Goal: Task Accomplishment & Management: Complete application form

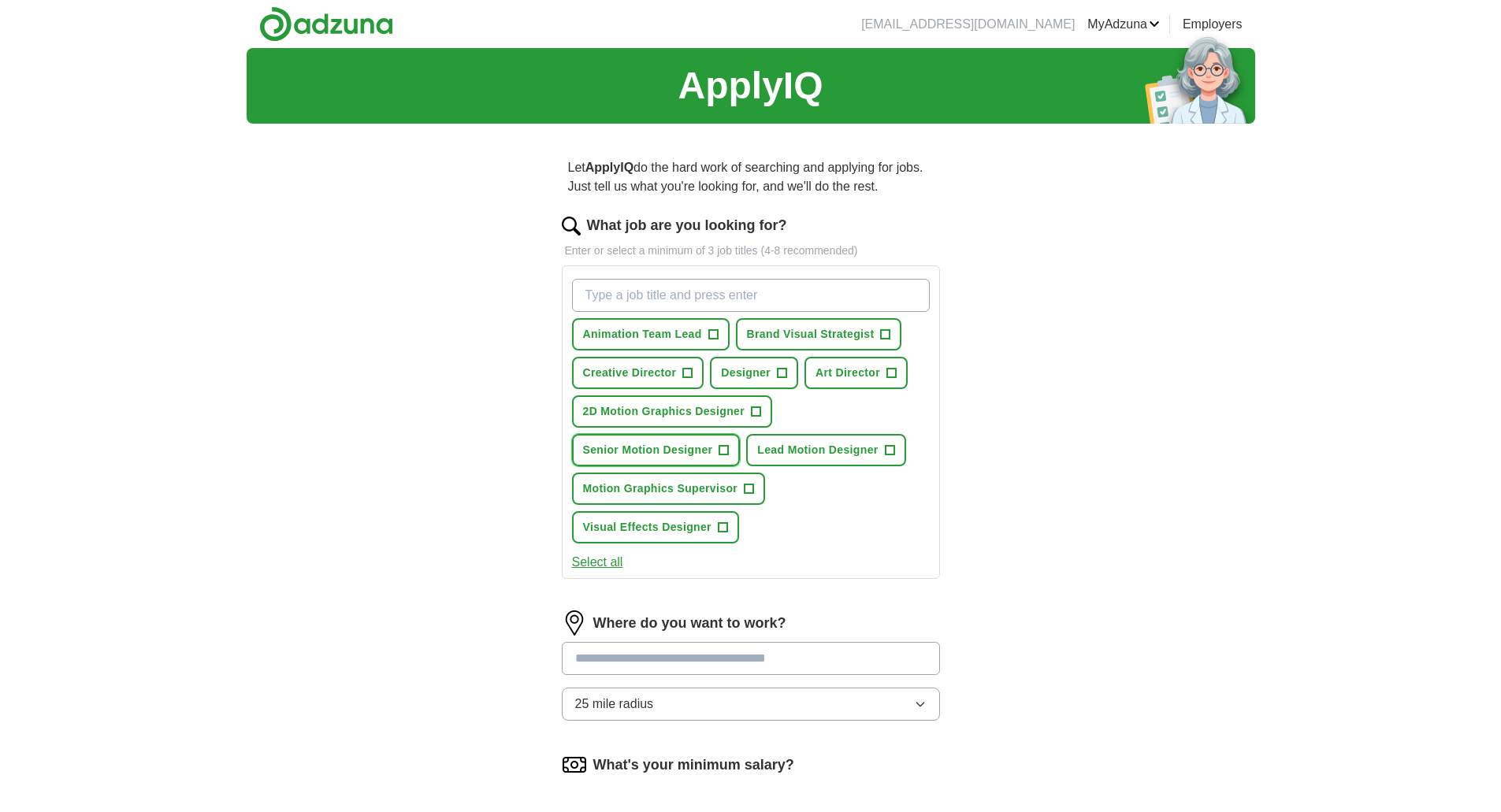
click at [734, 449] on button "Senior Motion Designer +" at bounding box center [656, 450] width 168 height 32
click at [894, 453] on span "+" at bounding box center [889, 450] width 9 height 12
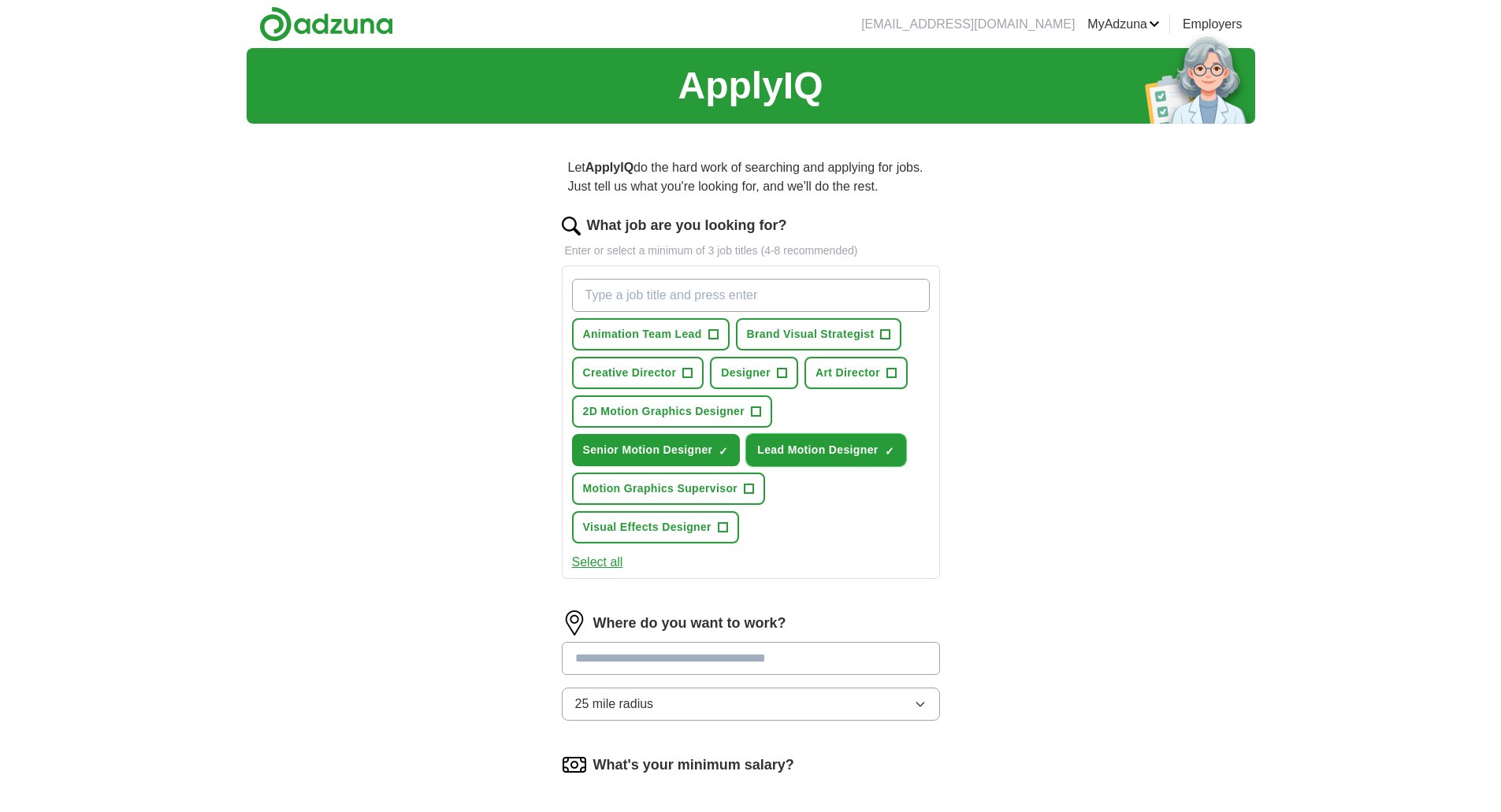
click at [752, 488] on span "+" at bounding box center [749, 488] width 9 height 12
click at [759, 412] on span "+" at bounding box center [756, 411] width 9 height 12
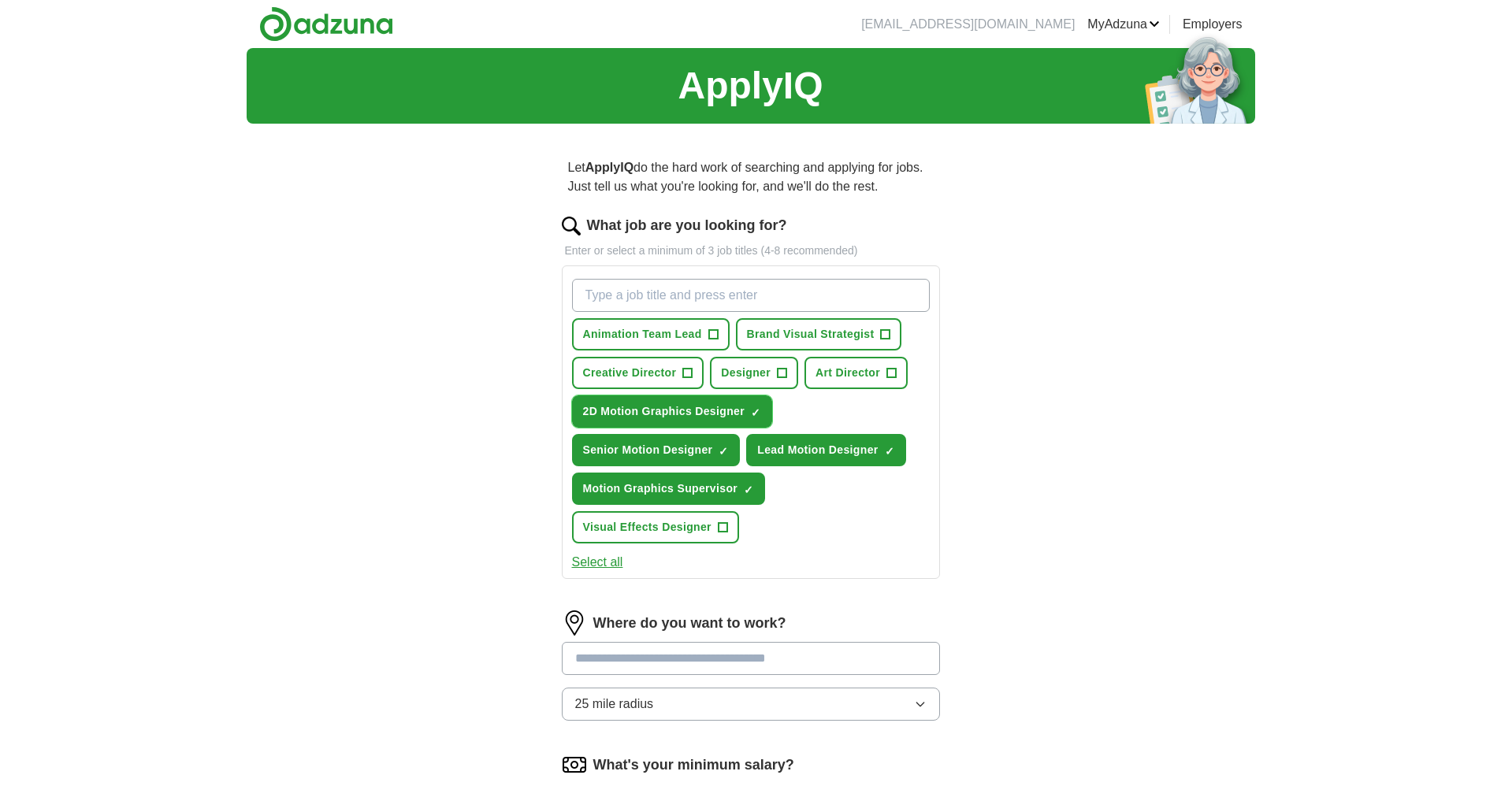
click at [896, 372] on span "+" at bounding box center [891, 373] width 9 height 12
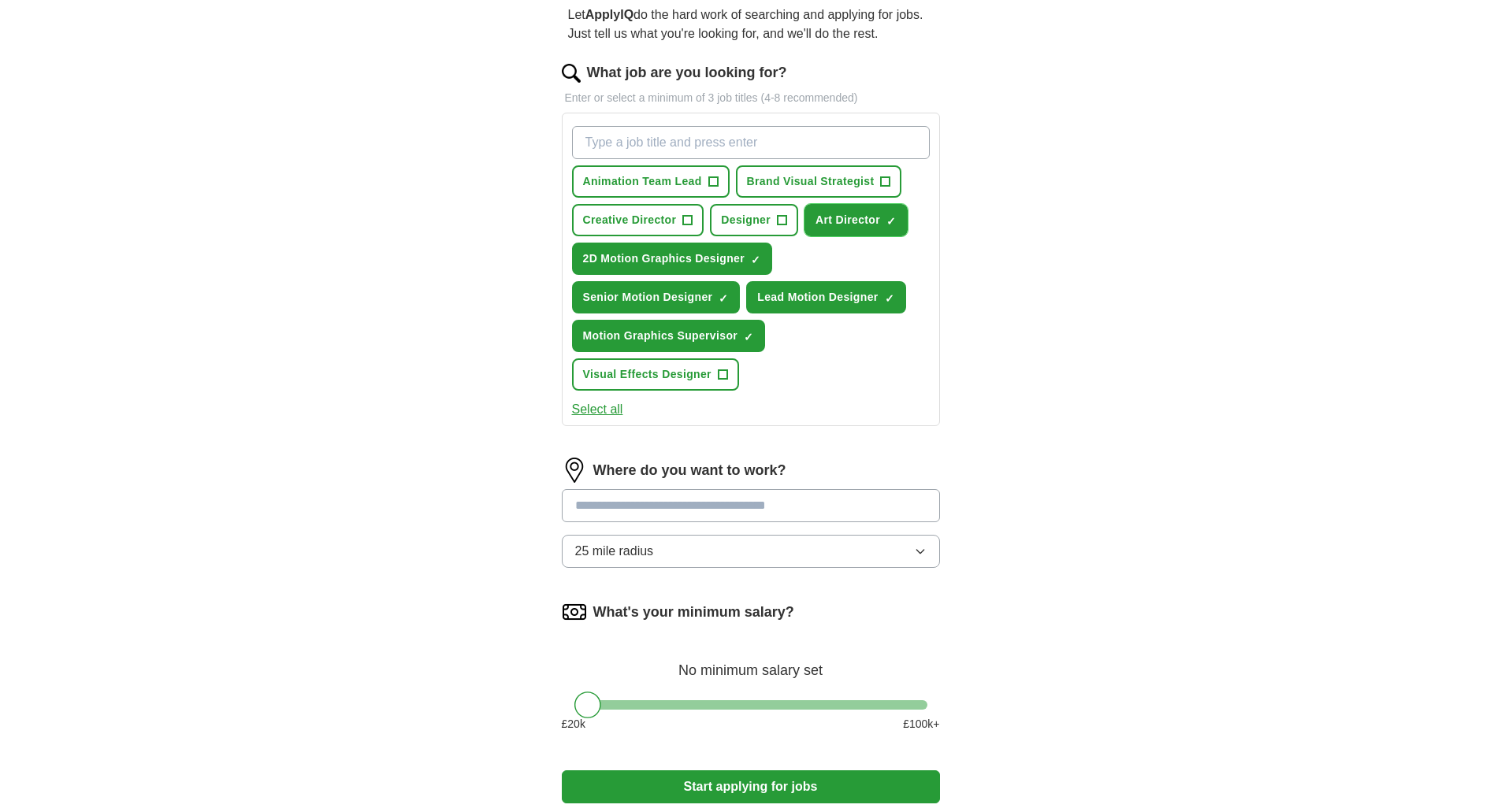
scroll to position [154, 0]
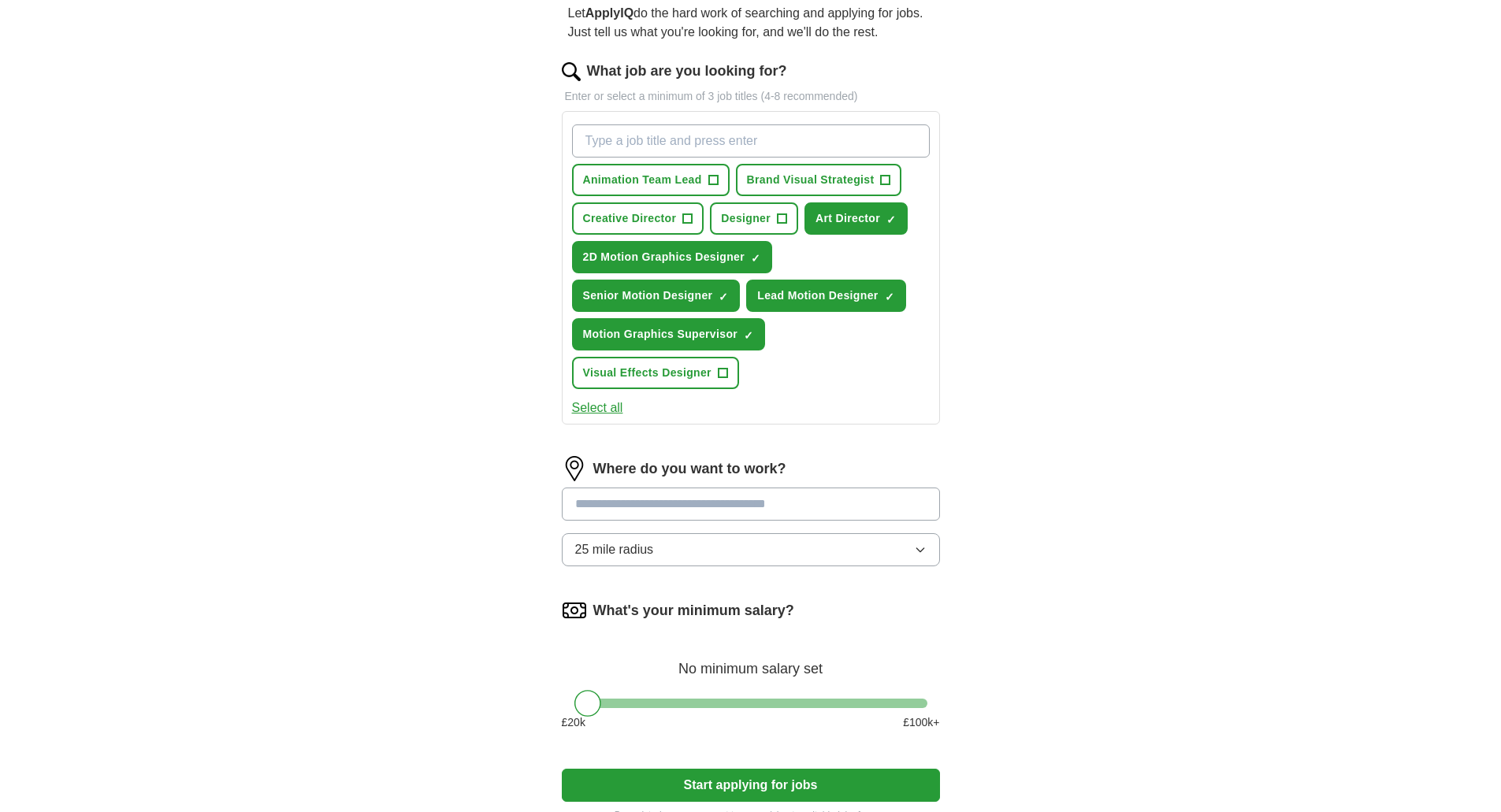
click at [792, 503] on input at bounding box center [751, 503] width 378 height 33
click at [1048, 502] on div "ApplyIQ Let ApplyIQ do the hard work of searching and applying for jobs. Just t…" at bounding box center [751, 369] width 1009 height 951
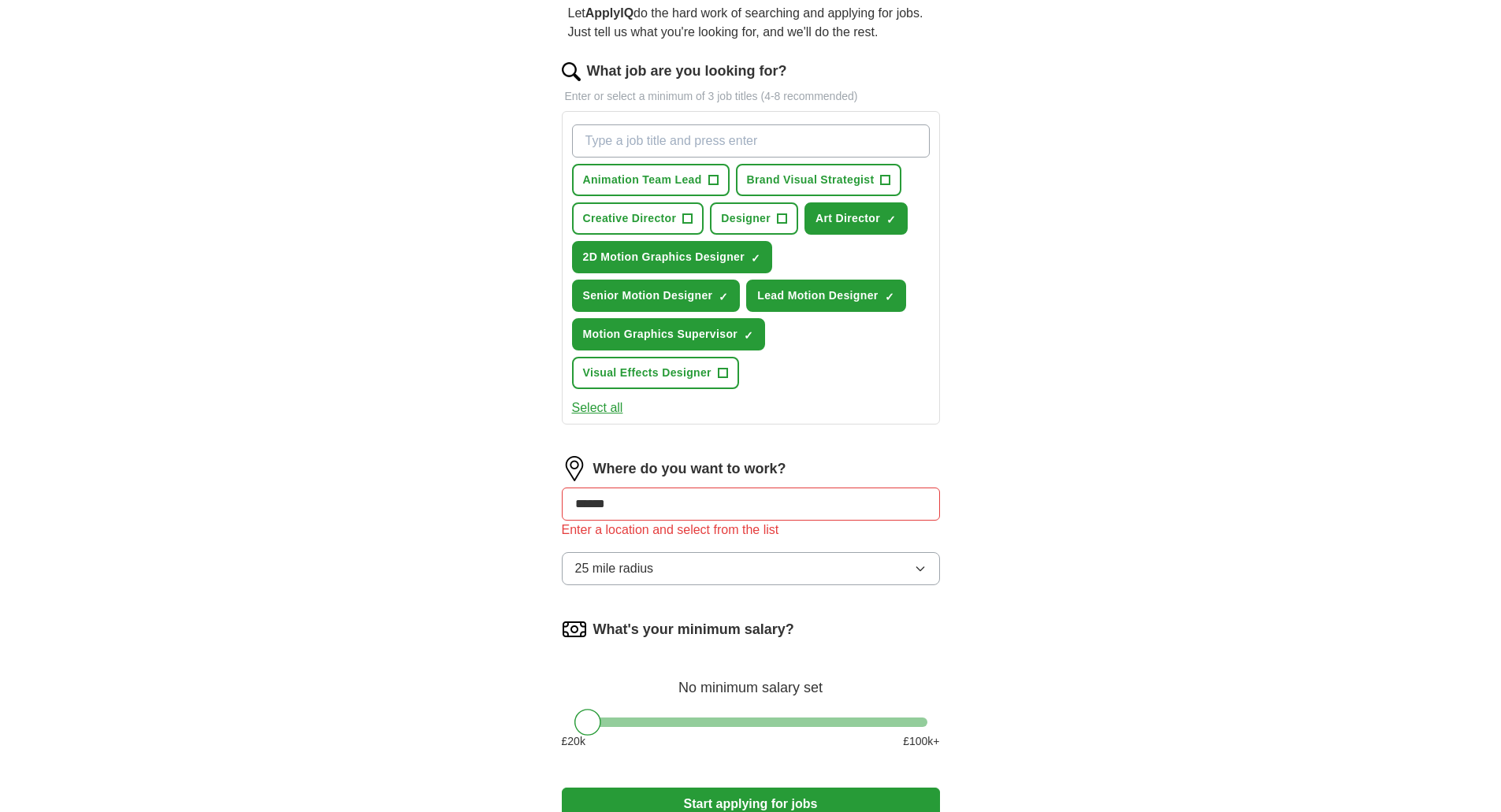
click at [596, 503] on input "******" at bounding box center [751, 503] width 378 height 33
click at [625, 502] on input "******" at bounding box center [751, 503] width 378 height 33
type input "*"
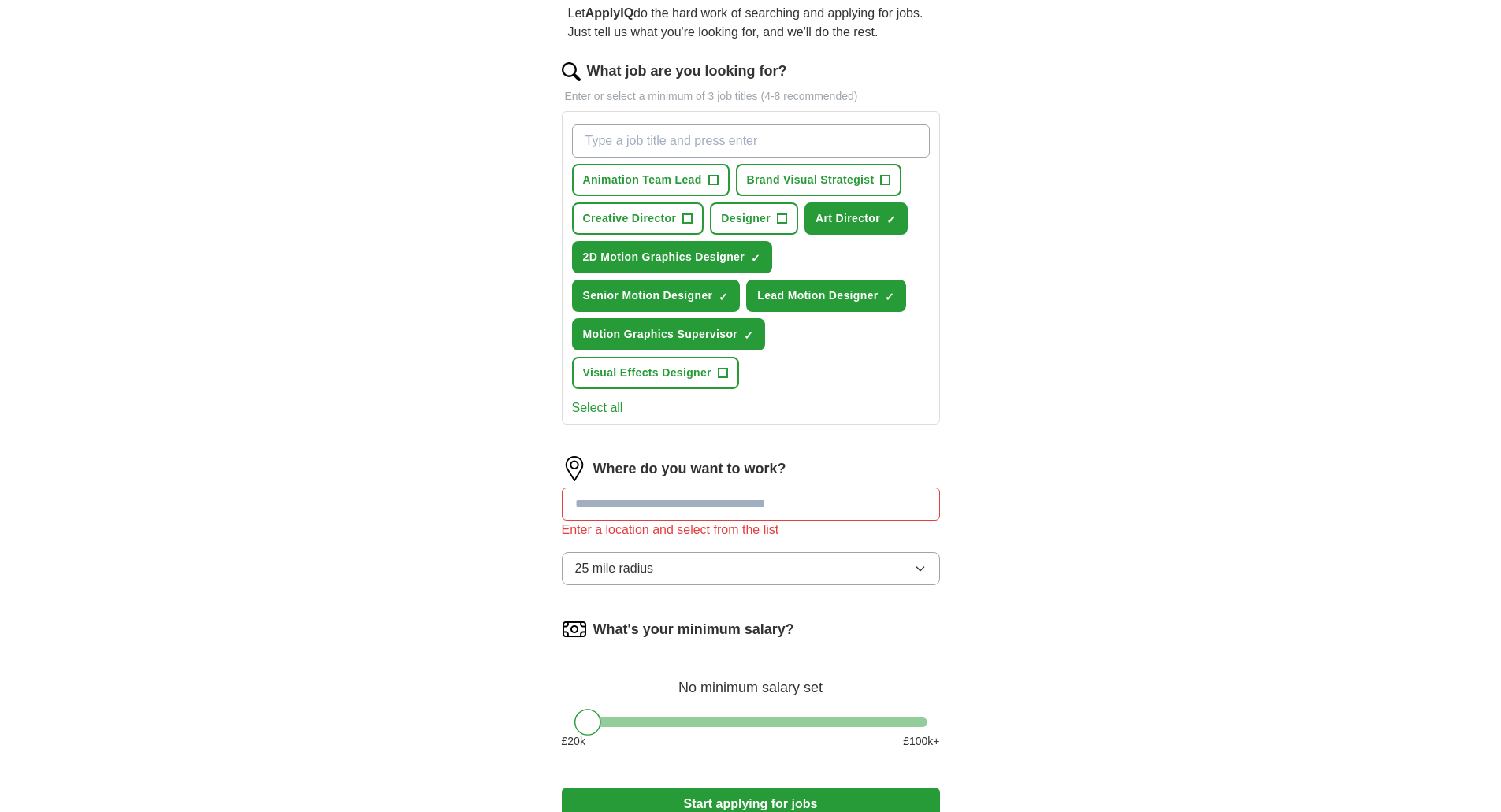
click at [631, 497] on input at bounding box center [751, 503] width 378 height 33
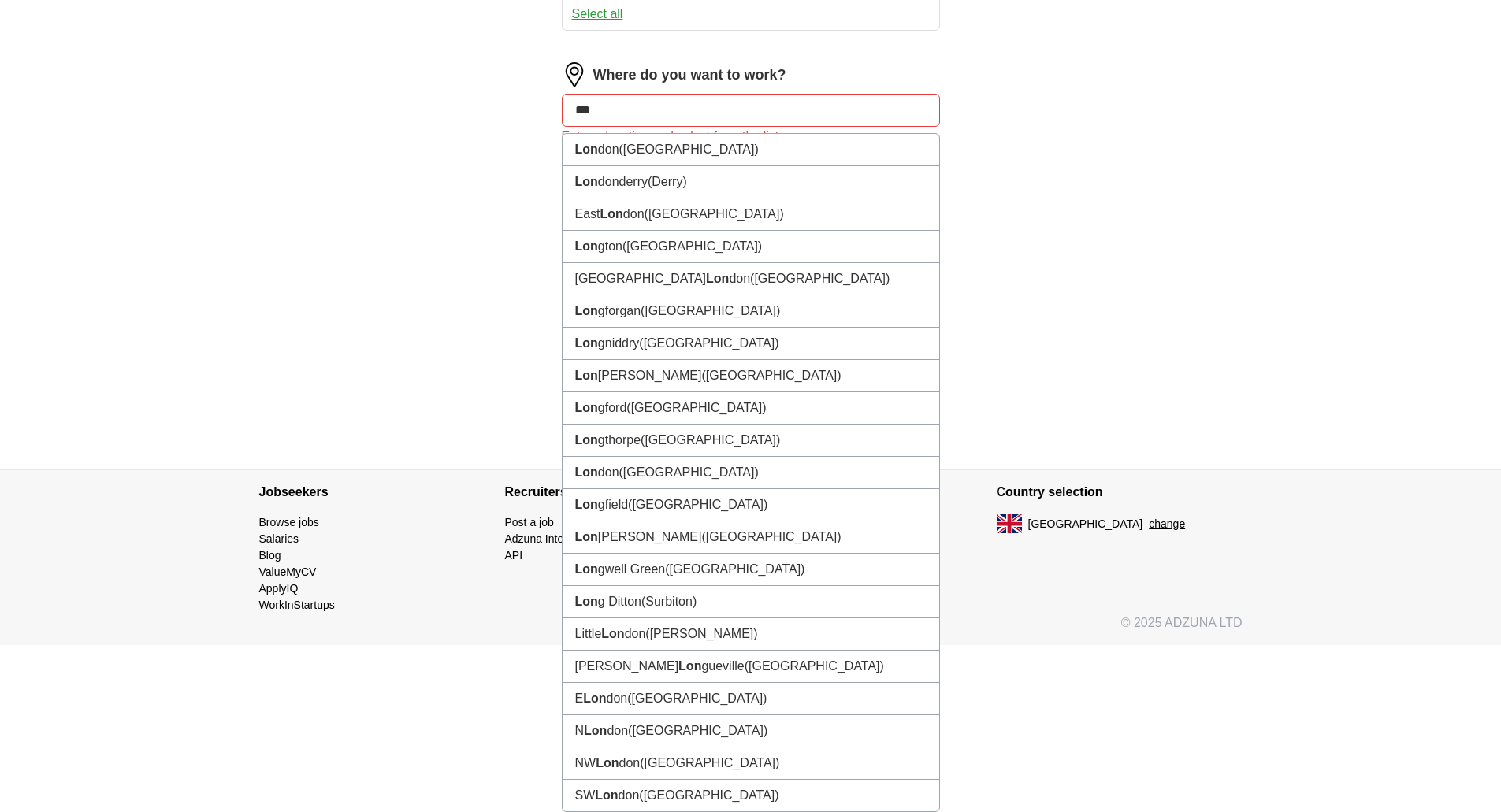
scroll to position [565, 0]
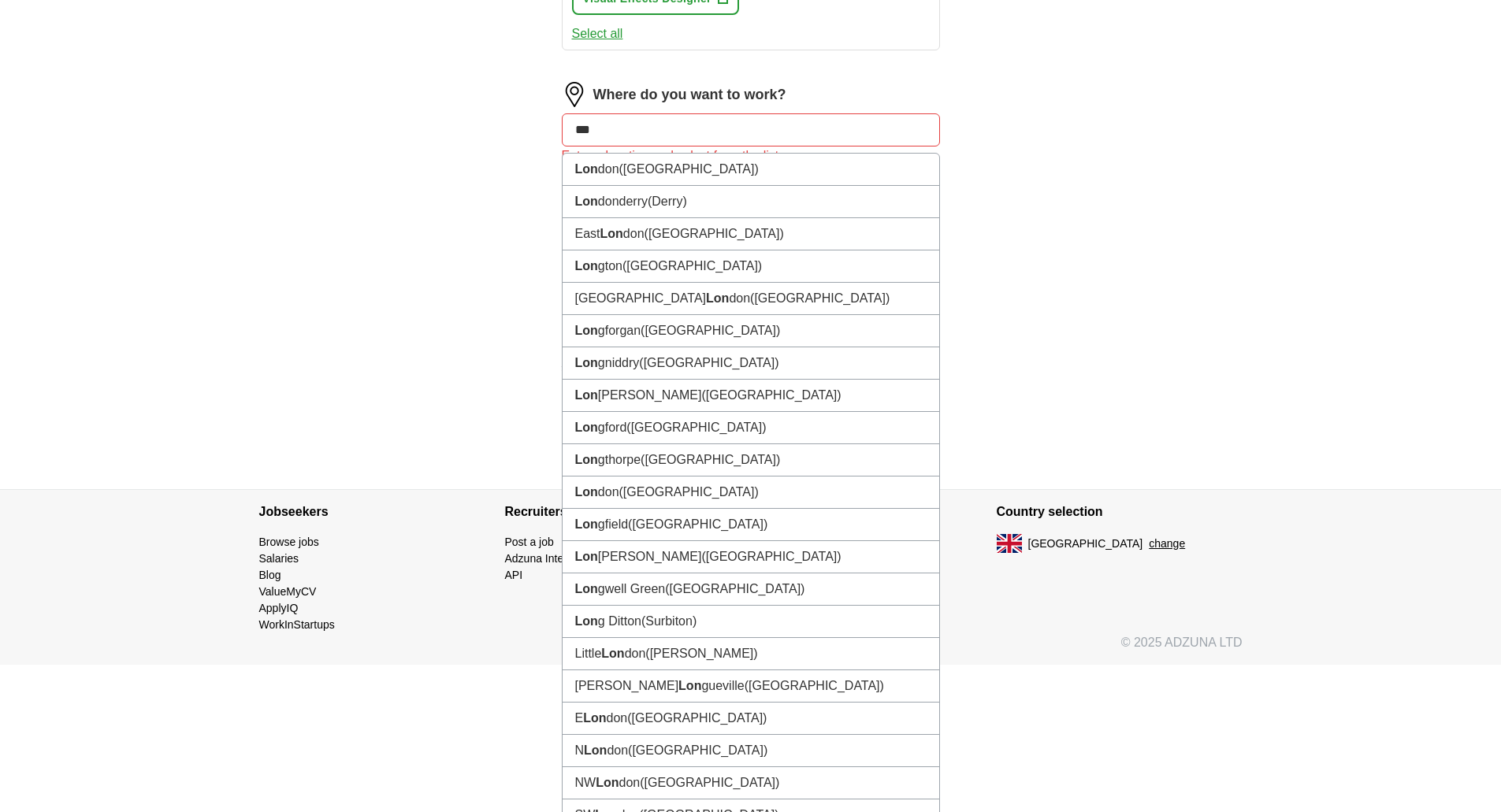
click at [1058, 137] on div "ApplyIQ Let ApplyIQ do the hard work of searching and applying for jobs. Just t…" at bounding box center [751, 4] width 1009 height 970
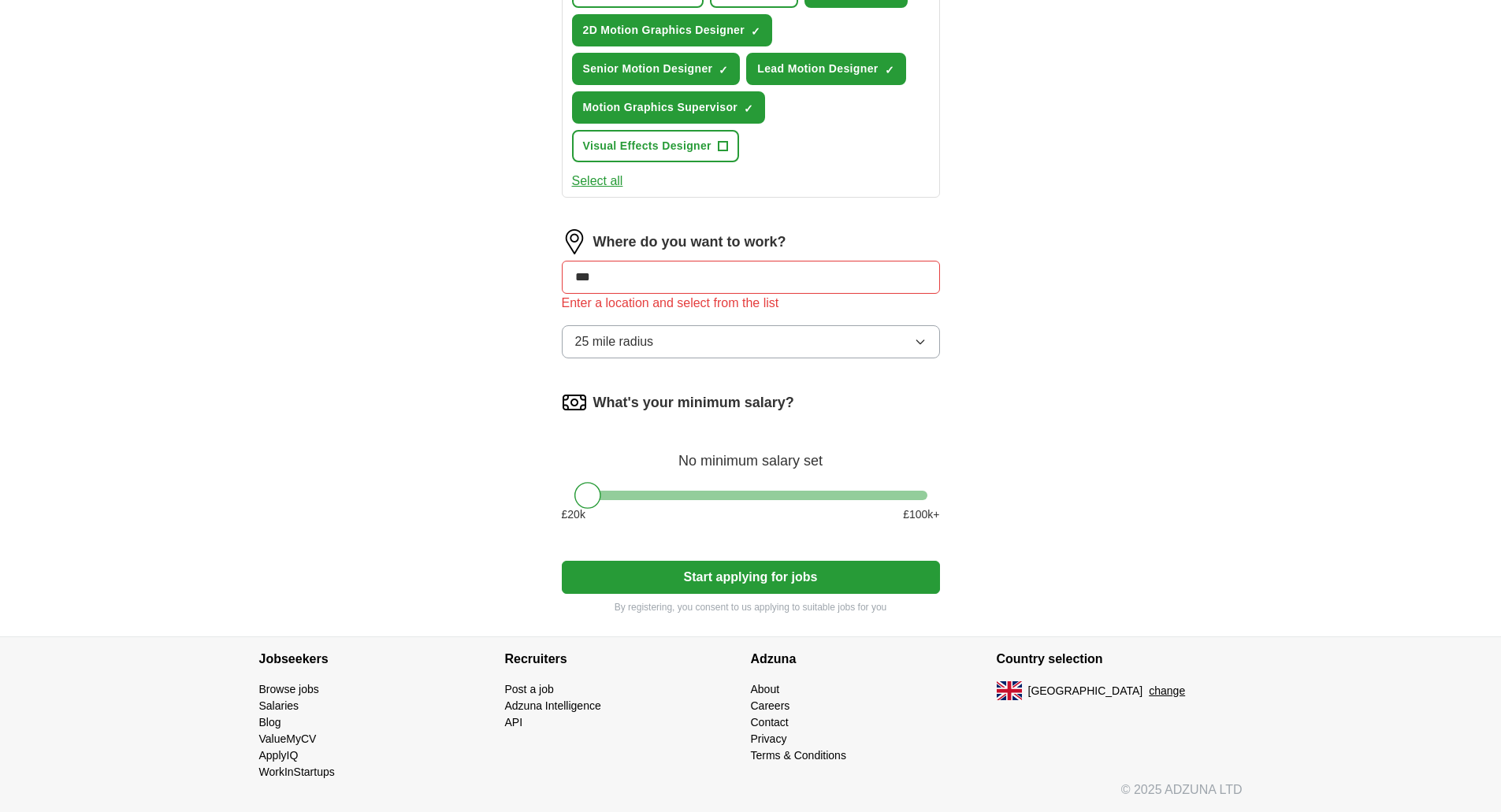
click at [928, 340] on button "25 mile radius" at bounding box center [751, 342] width 378 height 33
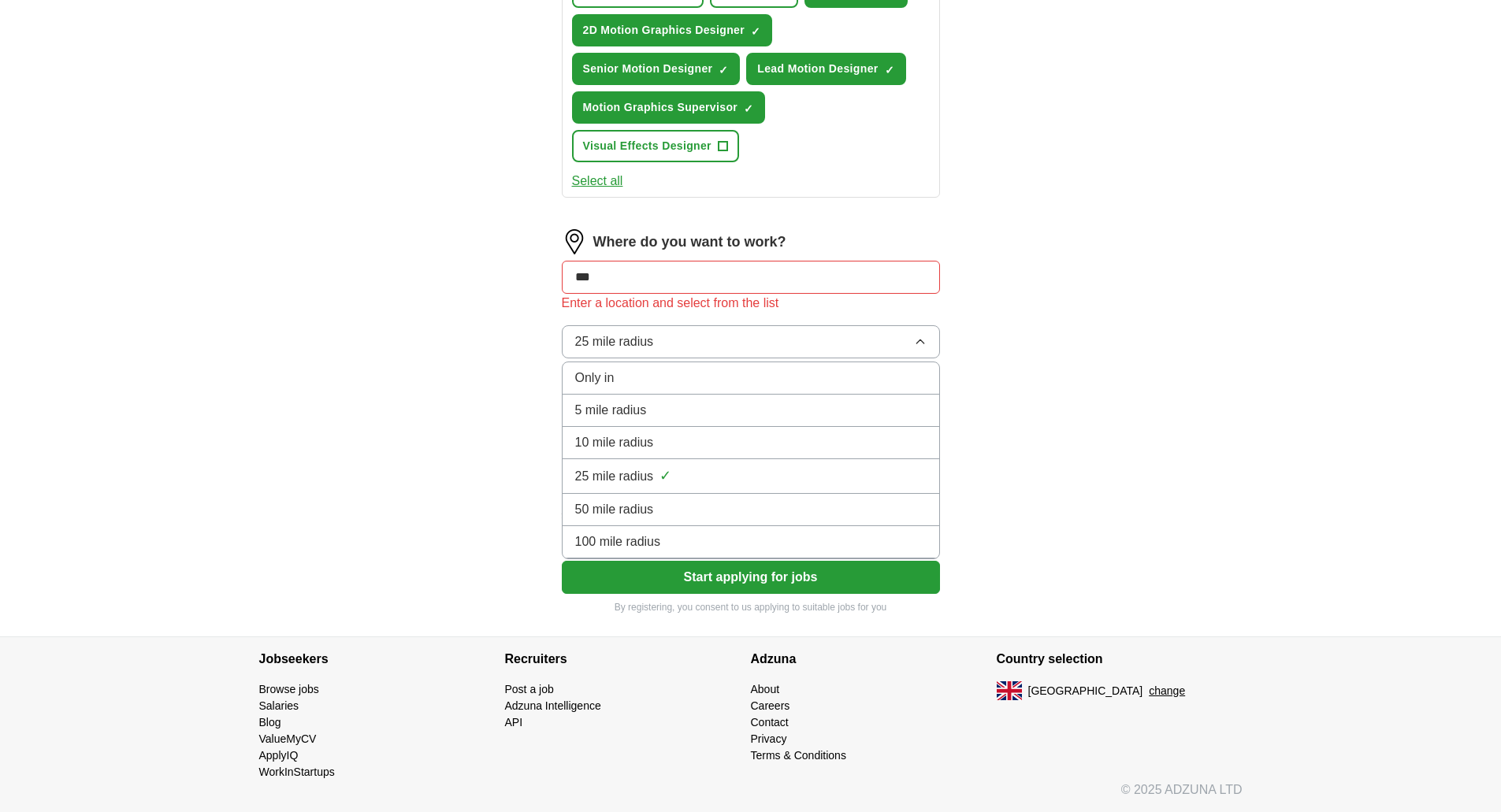
click at [879, 375] on div "Only in" at bounding box center [750, 378] width 351 height 19
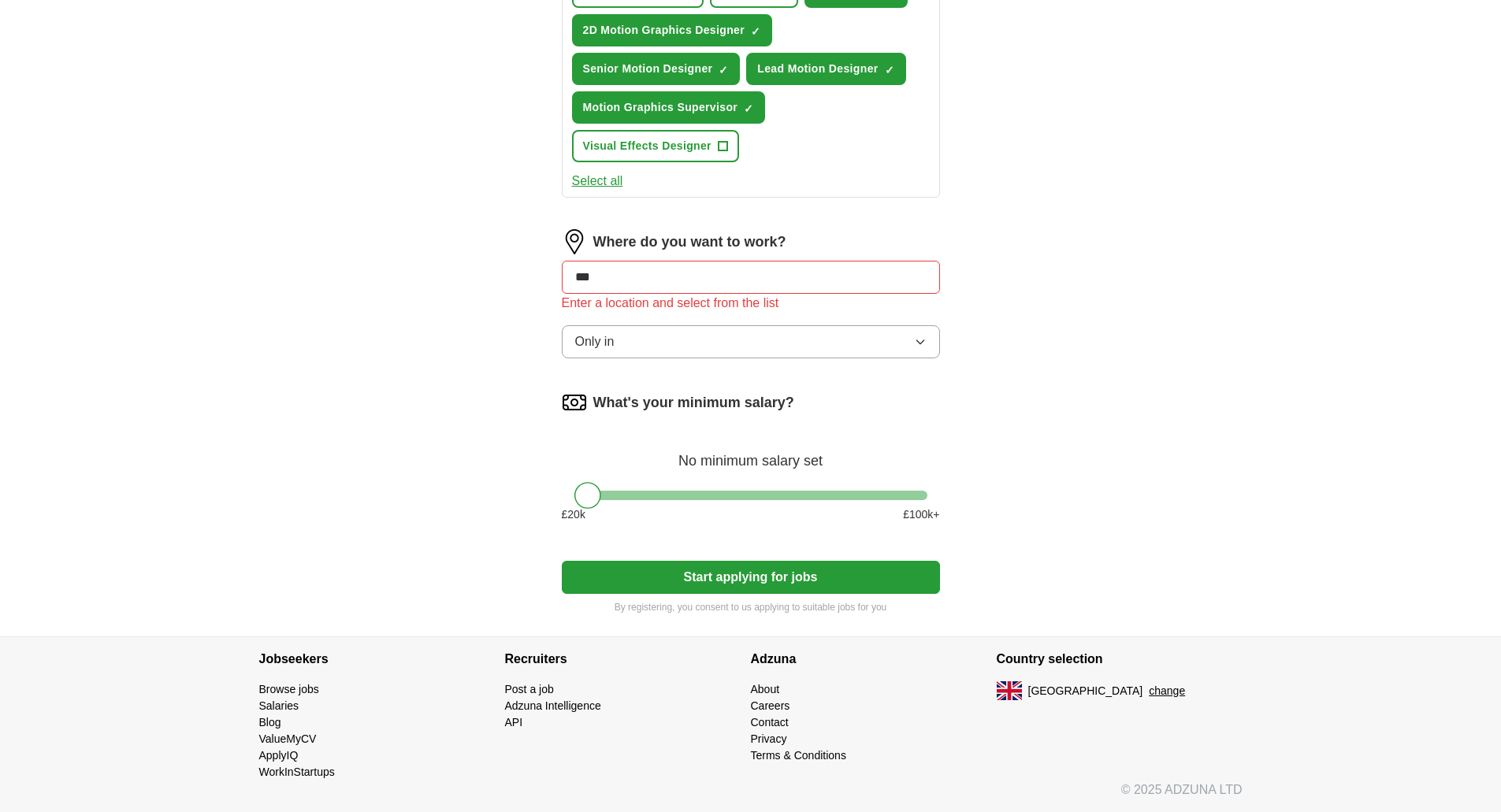
click at [733, 279] on input "***" at bounding box center [751, 277] width 378 height 33
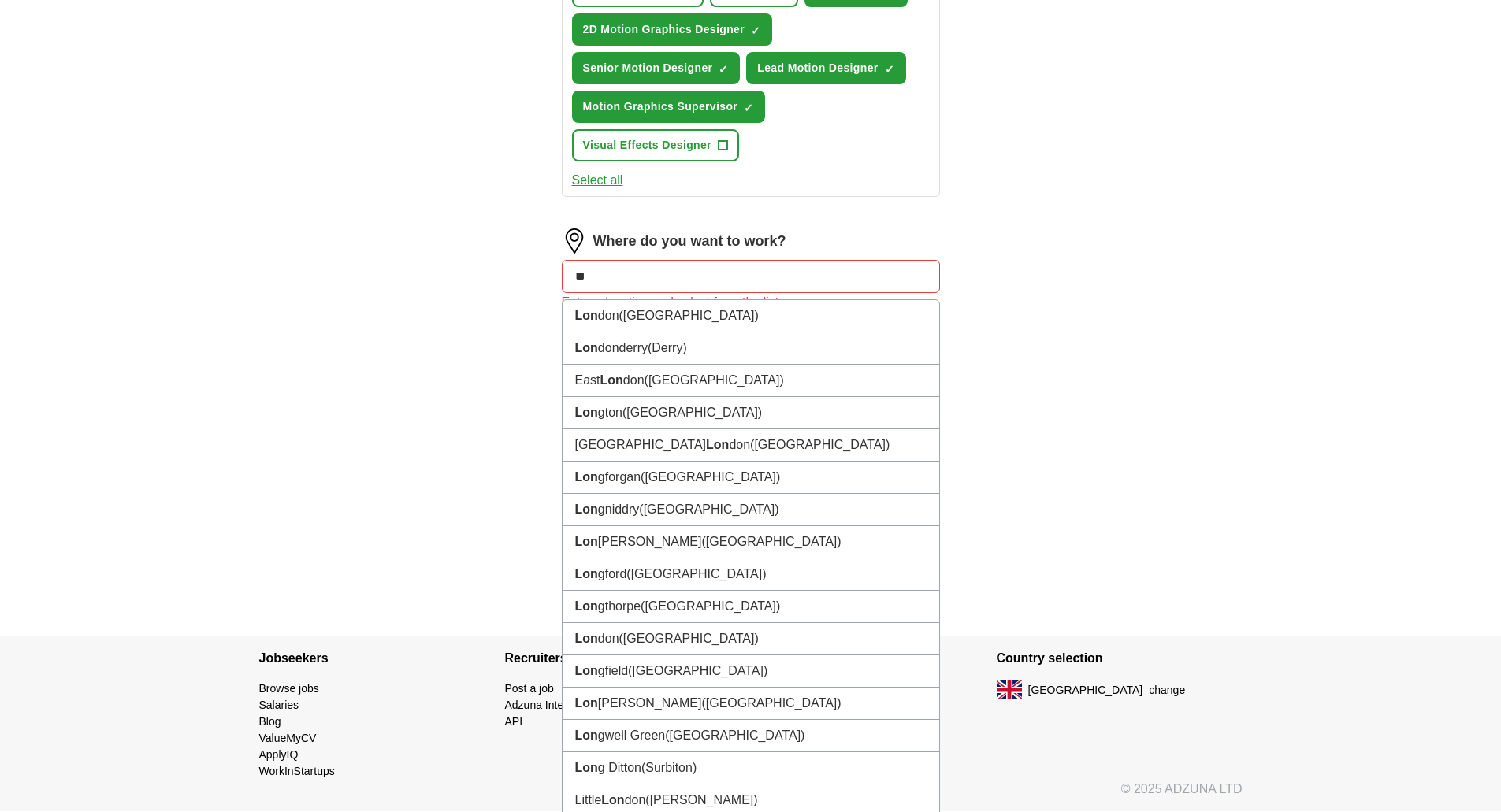
type input "*"
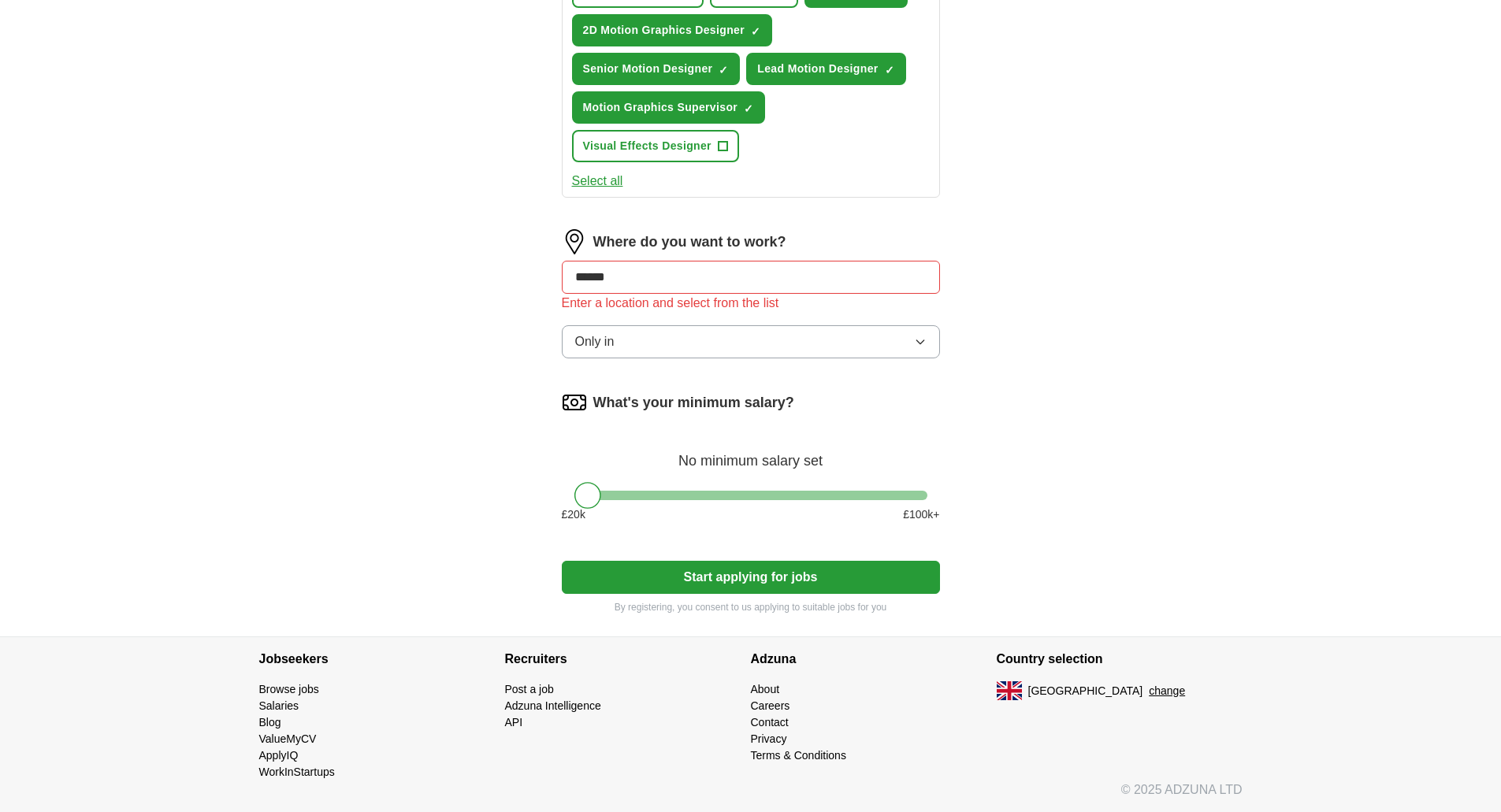
click at [592, 275] on input "******" at bounding box center [751, 277] width 378 height 33
click at [593, 273] on input "******" at bounding box center [751, 277] width 378 height 33
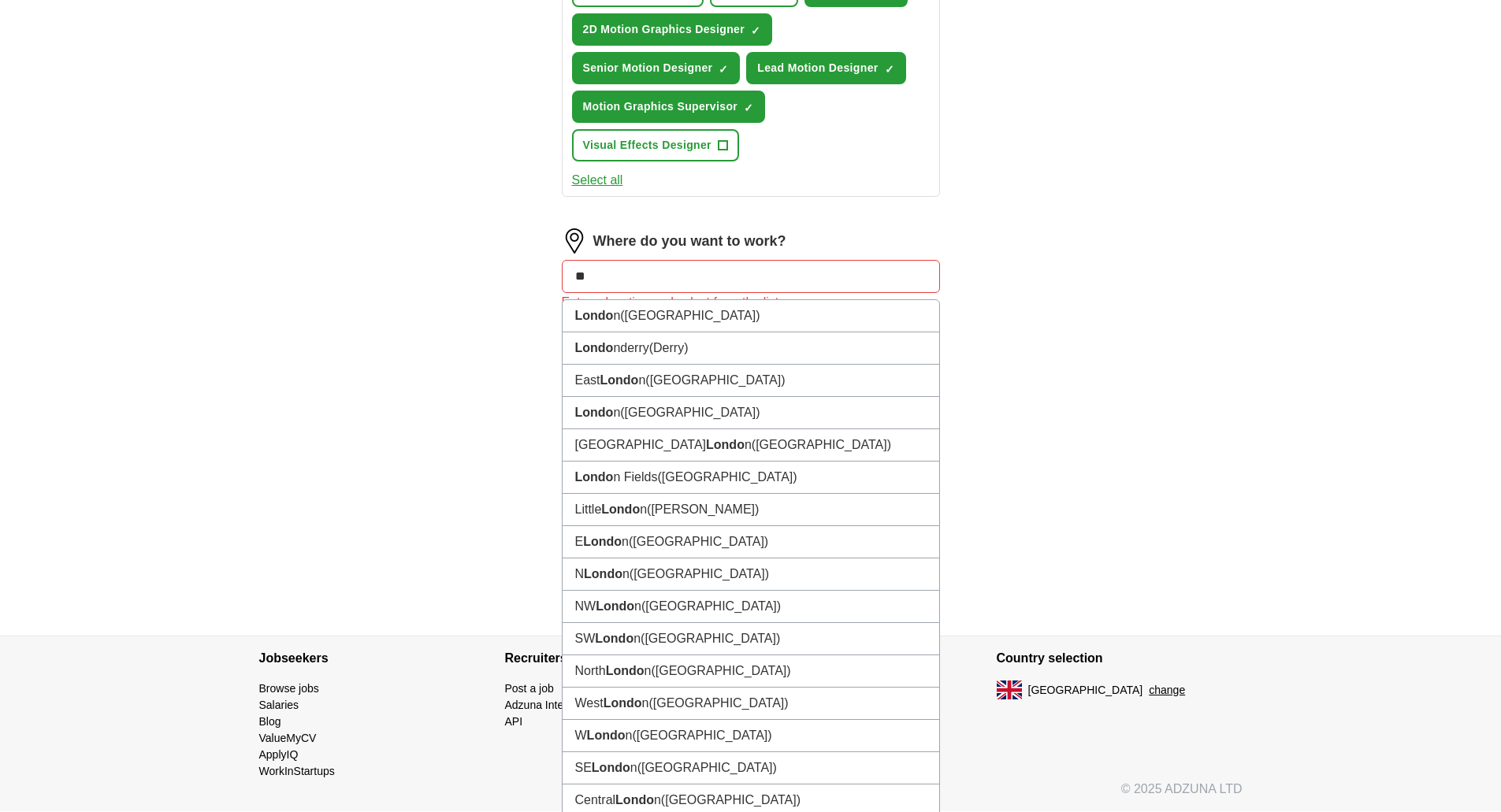
type input "*"
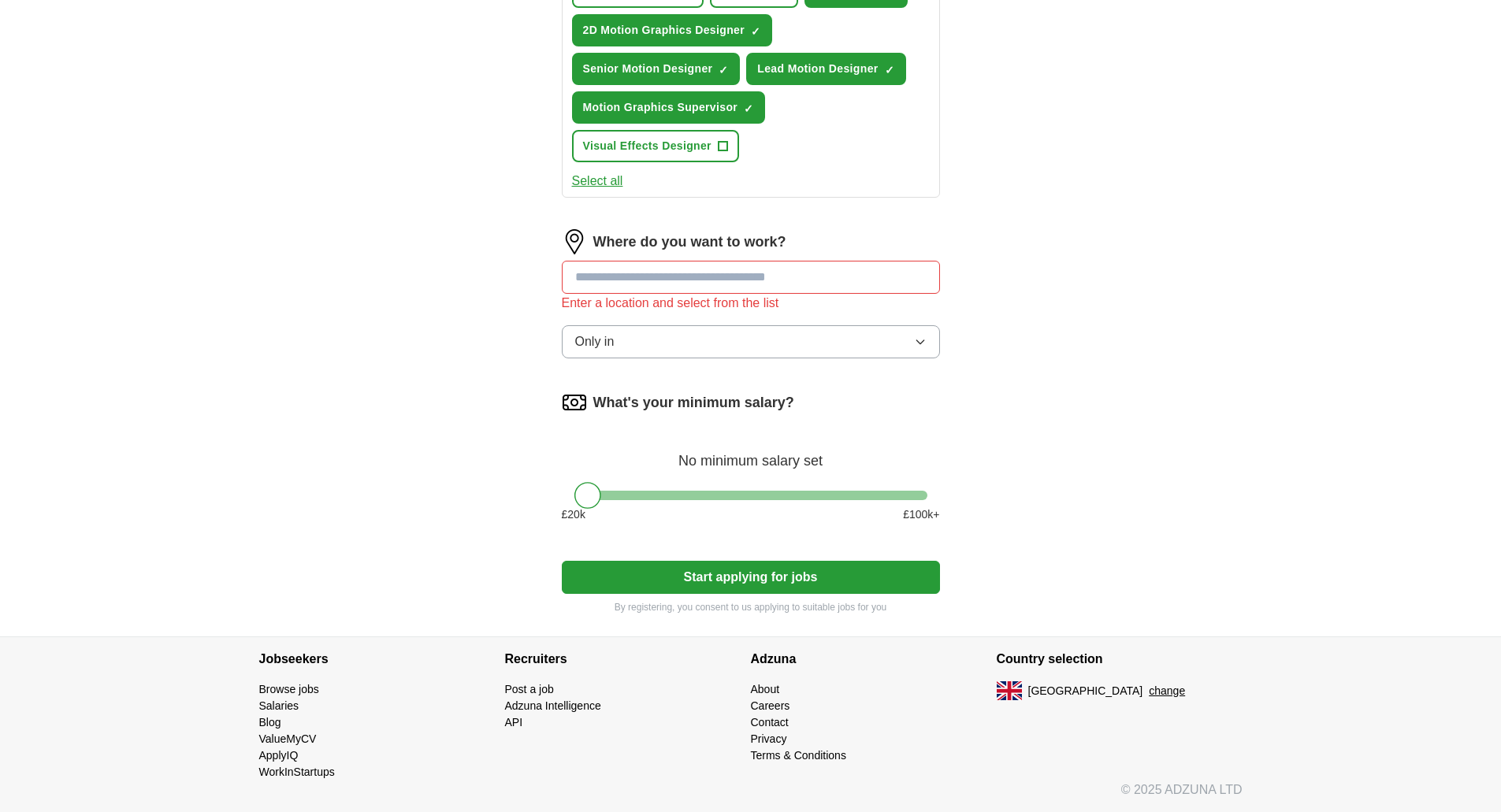
type input "*"
type input "**"
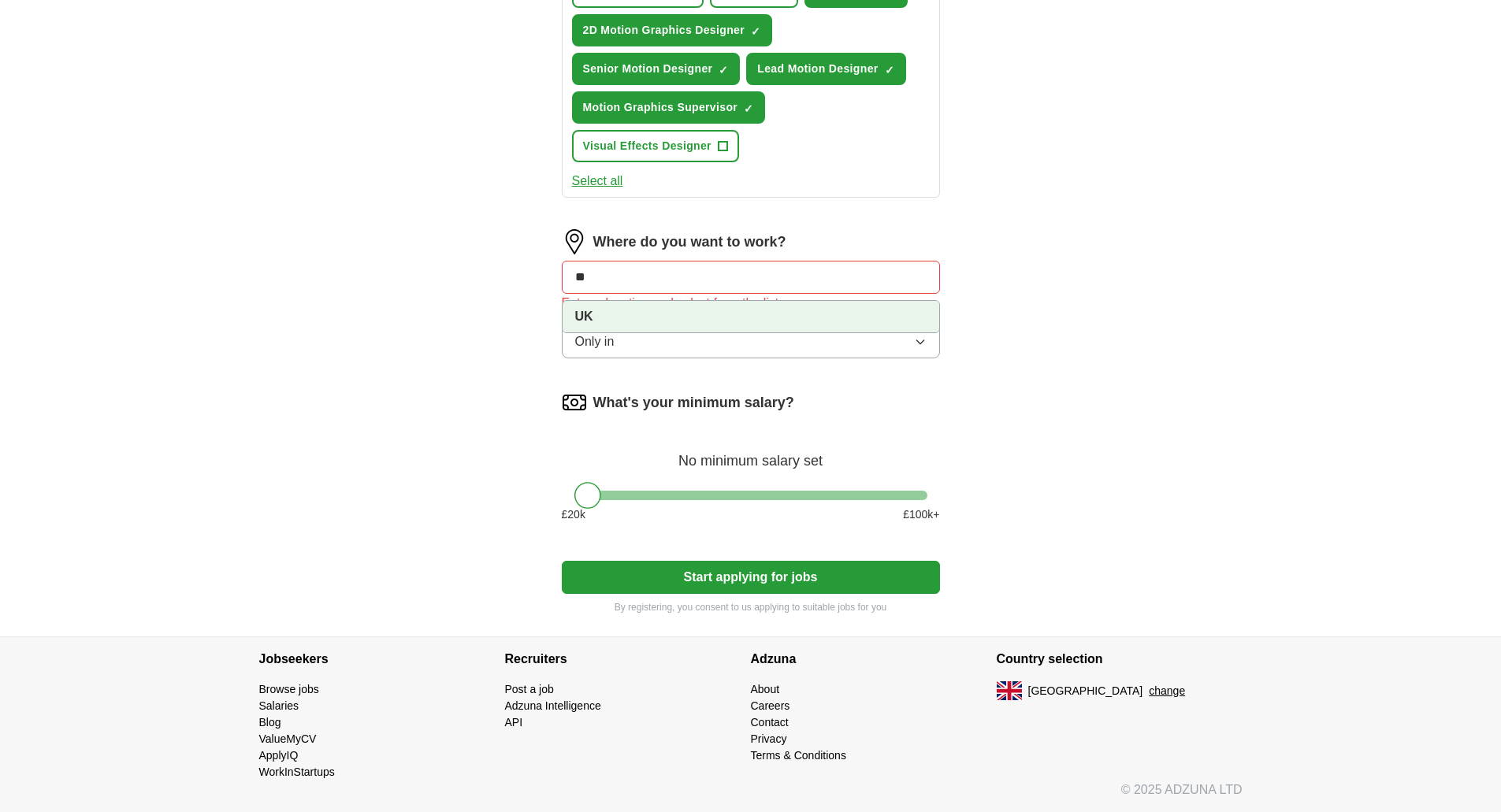
click at [593, 317] on li "UK" at bounding box center [751, 316] width 376 height 31
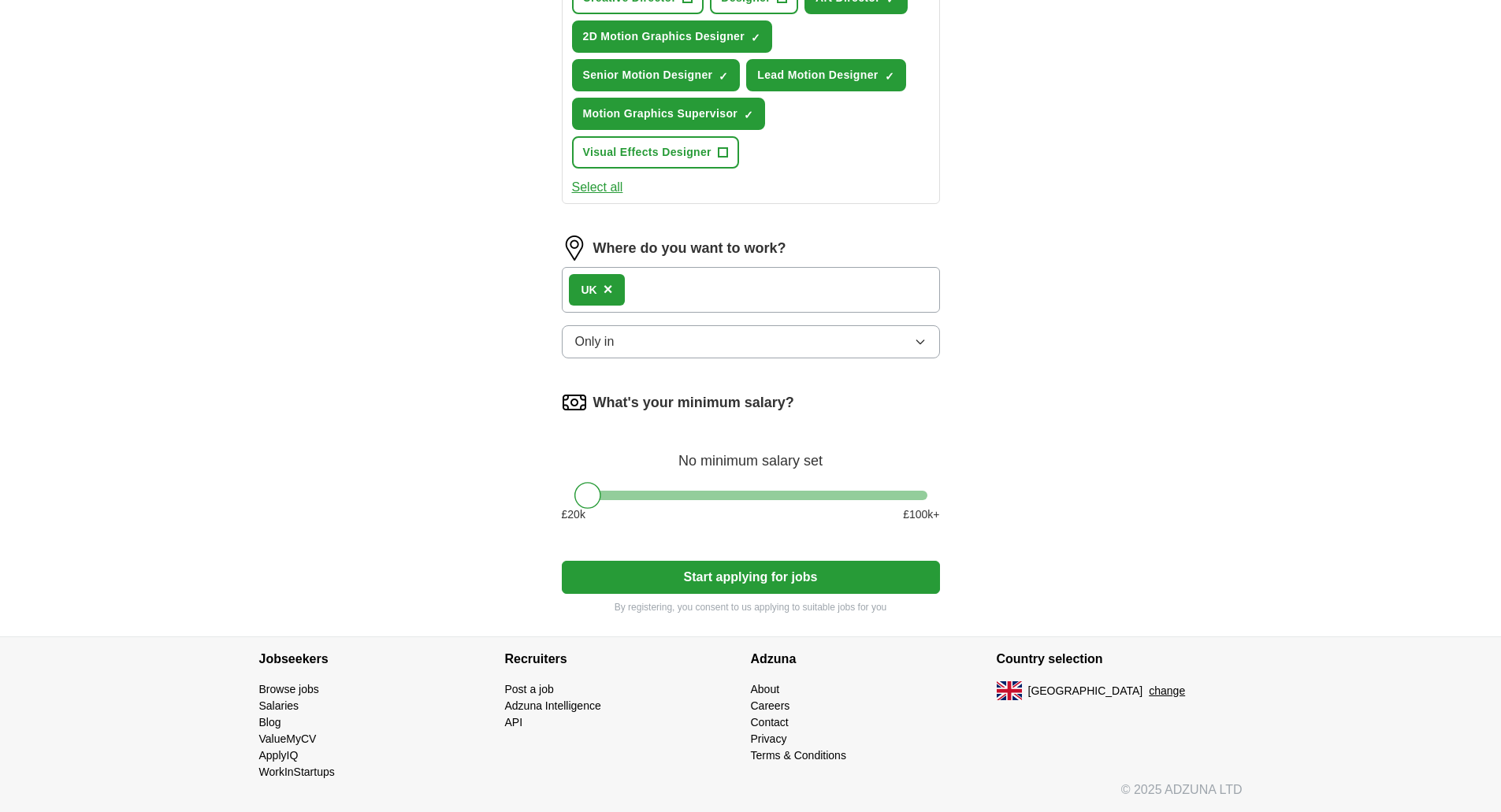
scroll to position [375, 0]
click at [699, 343] on button "Only in" at bounding box center [751, 342] width 378 height 33
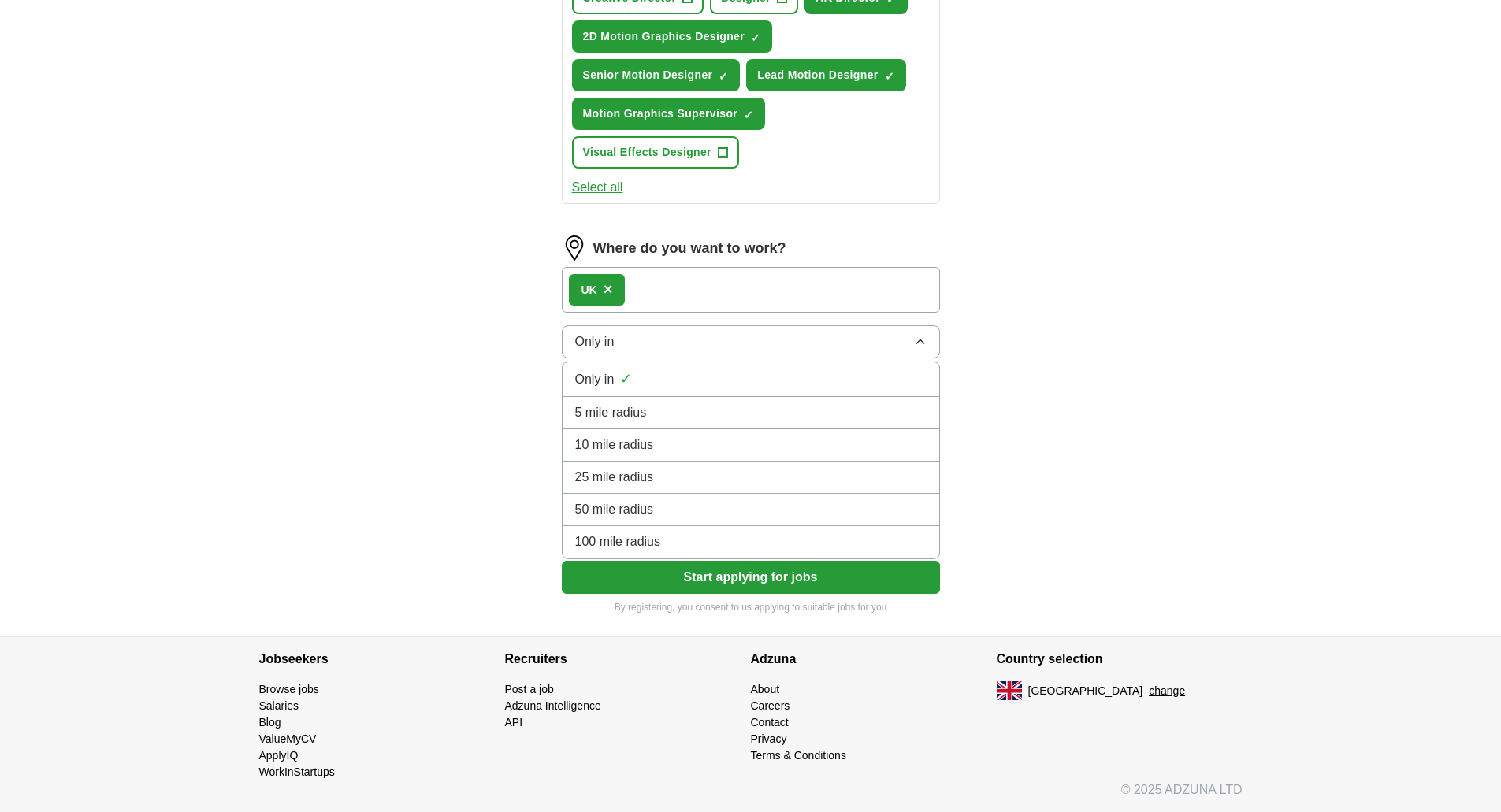
click at [704, 342] on button "Only in" at bounding box center [751, 342] width 378 height 33
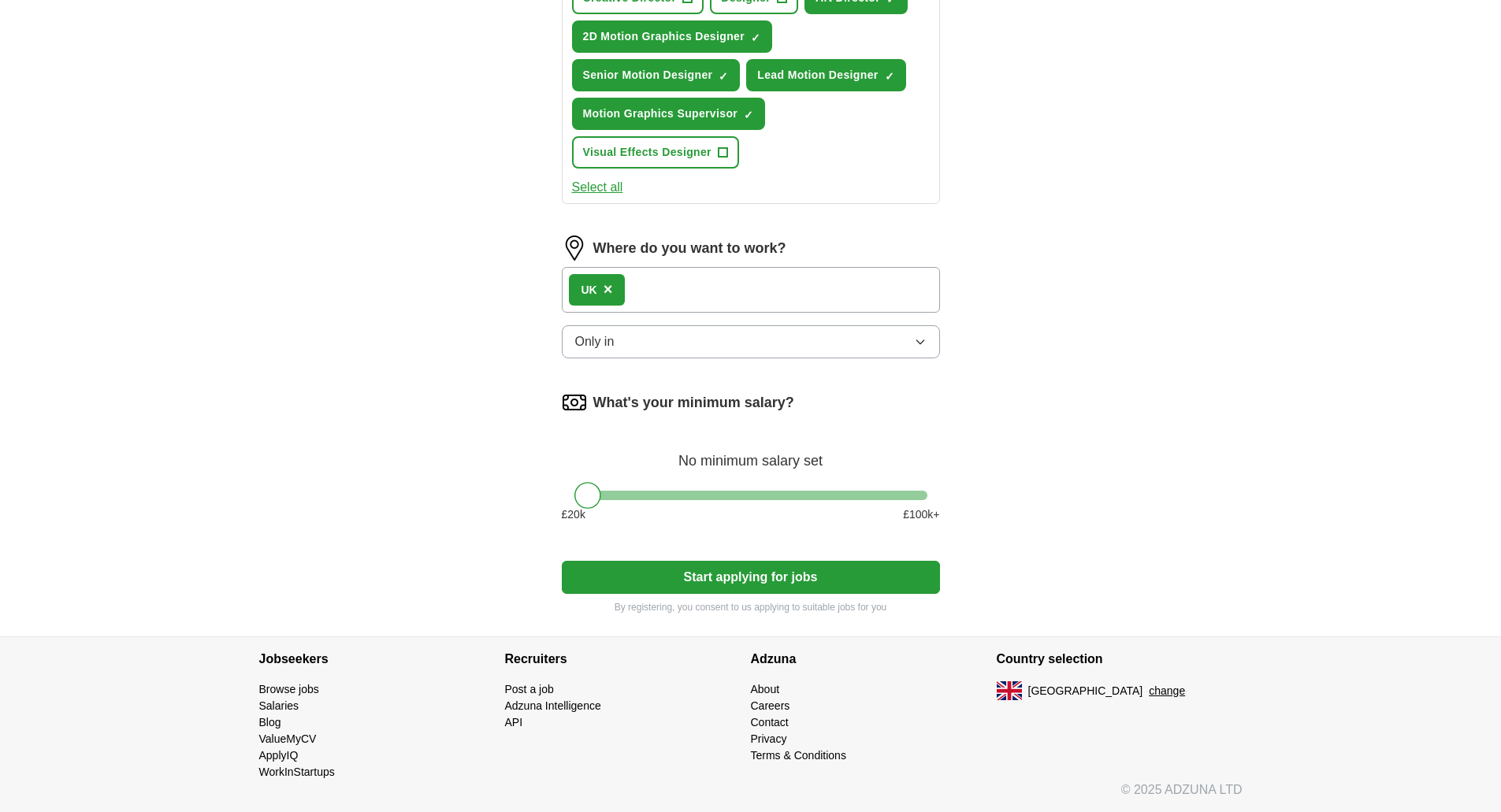
click at [636, 491] on div at bounding box center [750, 496] width 353 height 9
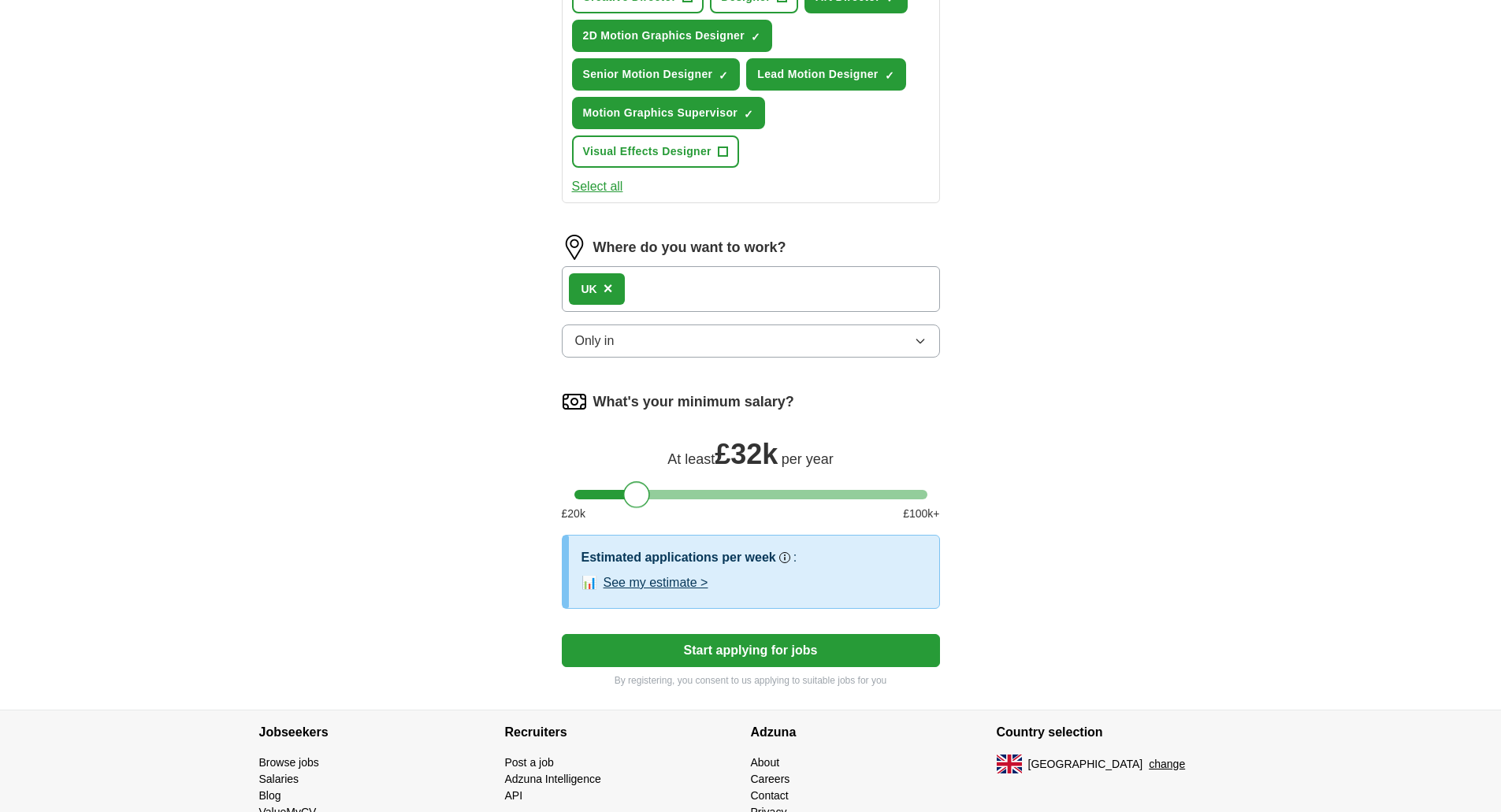
click at [681, 493] on div at bounding box center [750, 495] width 353 height 9
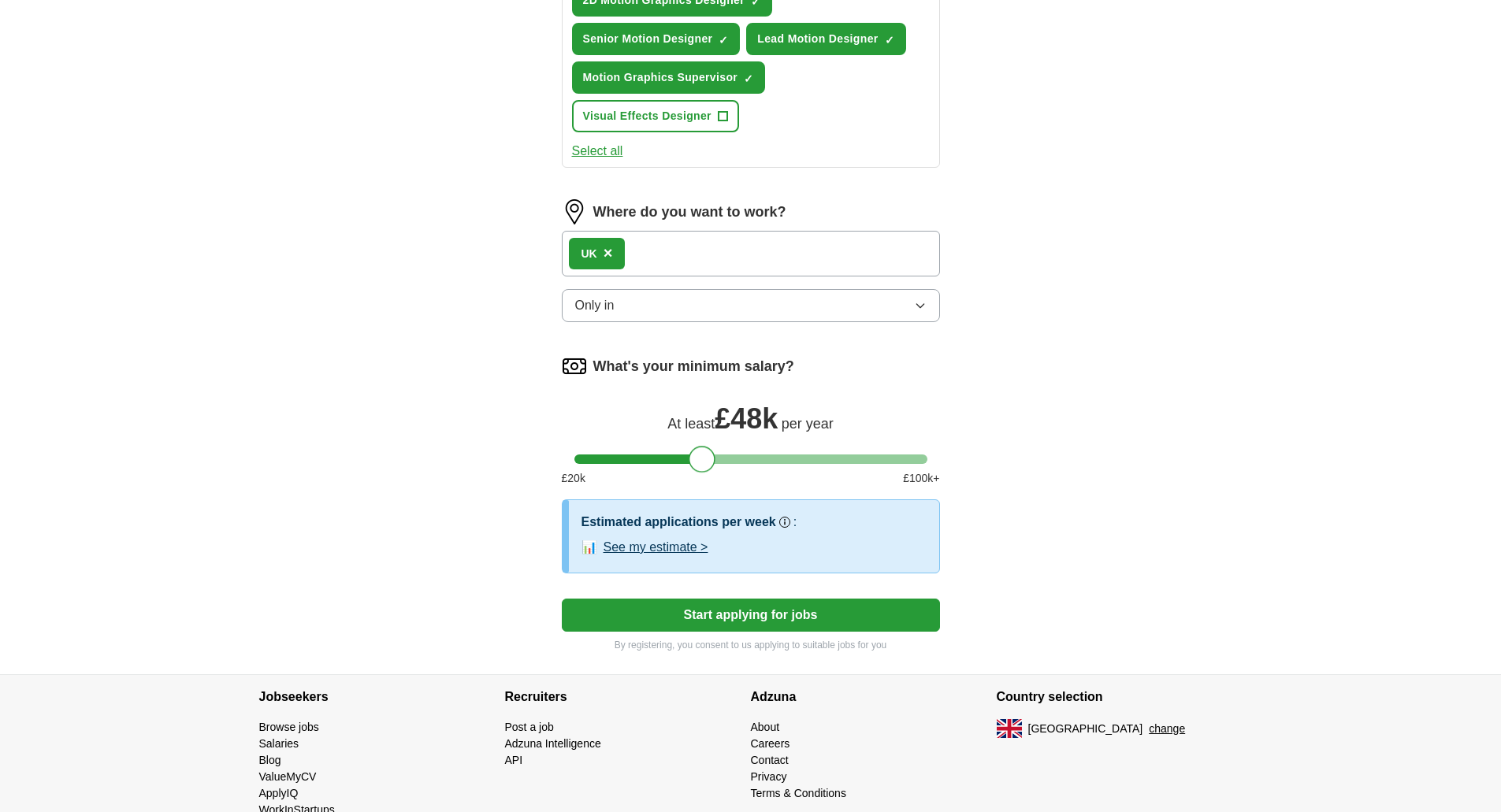
scroll to position [450, 0]
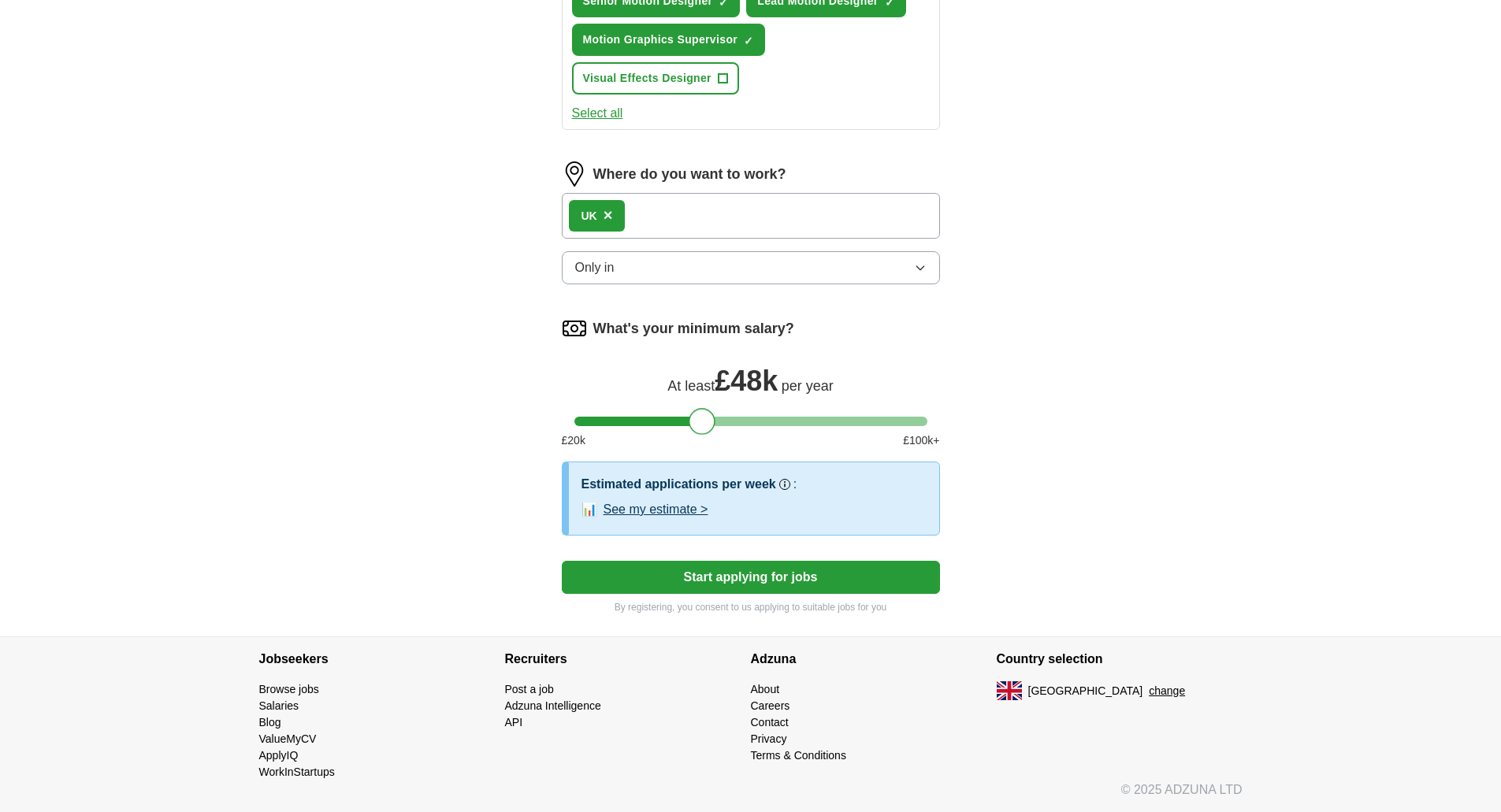
click at [661, 508] on button "See my estimate >" at bounding box center [655, 510] width 104 height 19
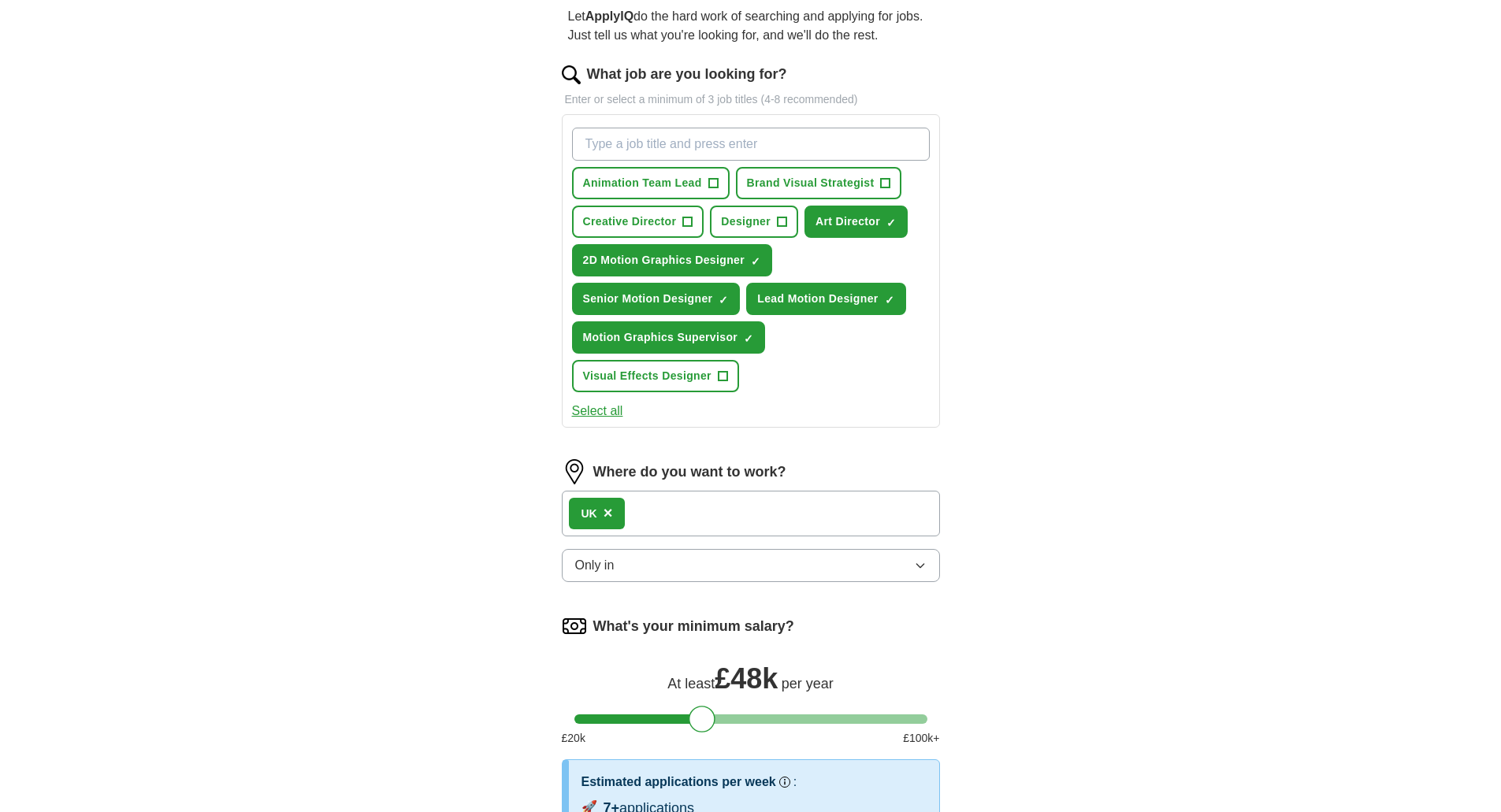
scroll to position [0, 0]
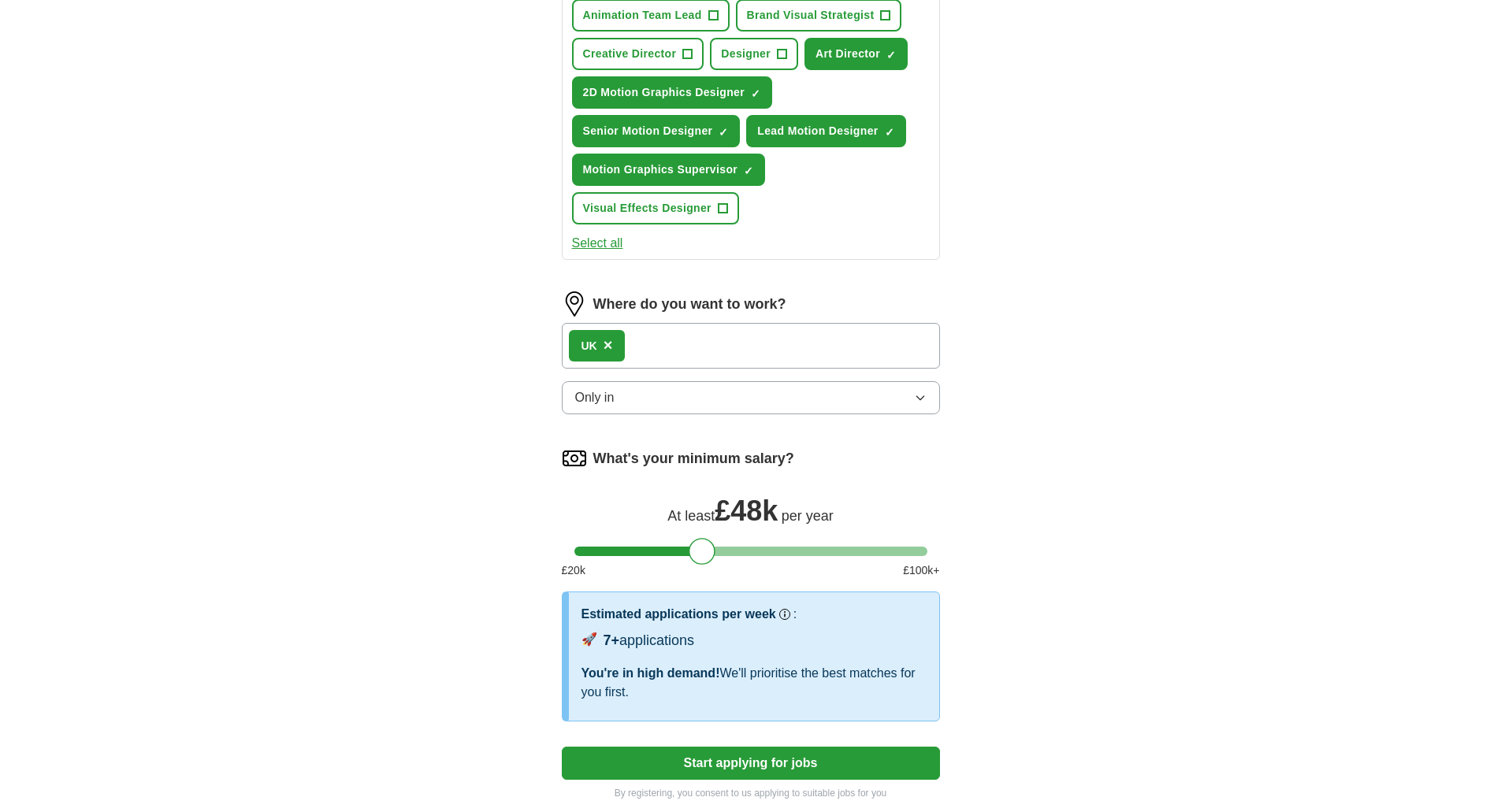
click at [465, 358] on div "ApplyIQ Let ApplyIQ do the hard work of searching and applying for jobs. Just t…" at bounding box center [751, 276] width 1009 height 1093
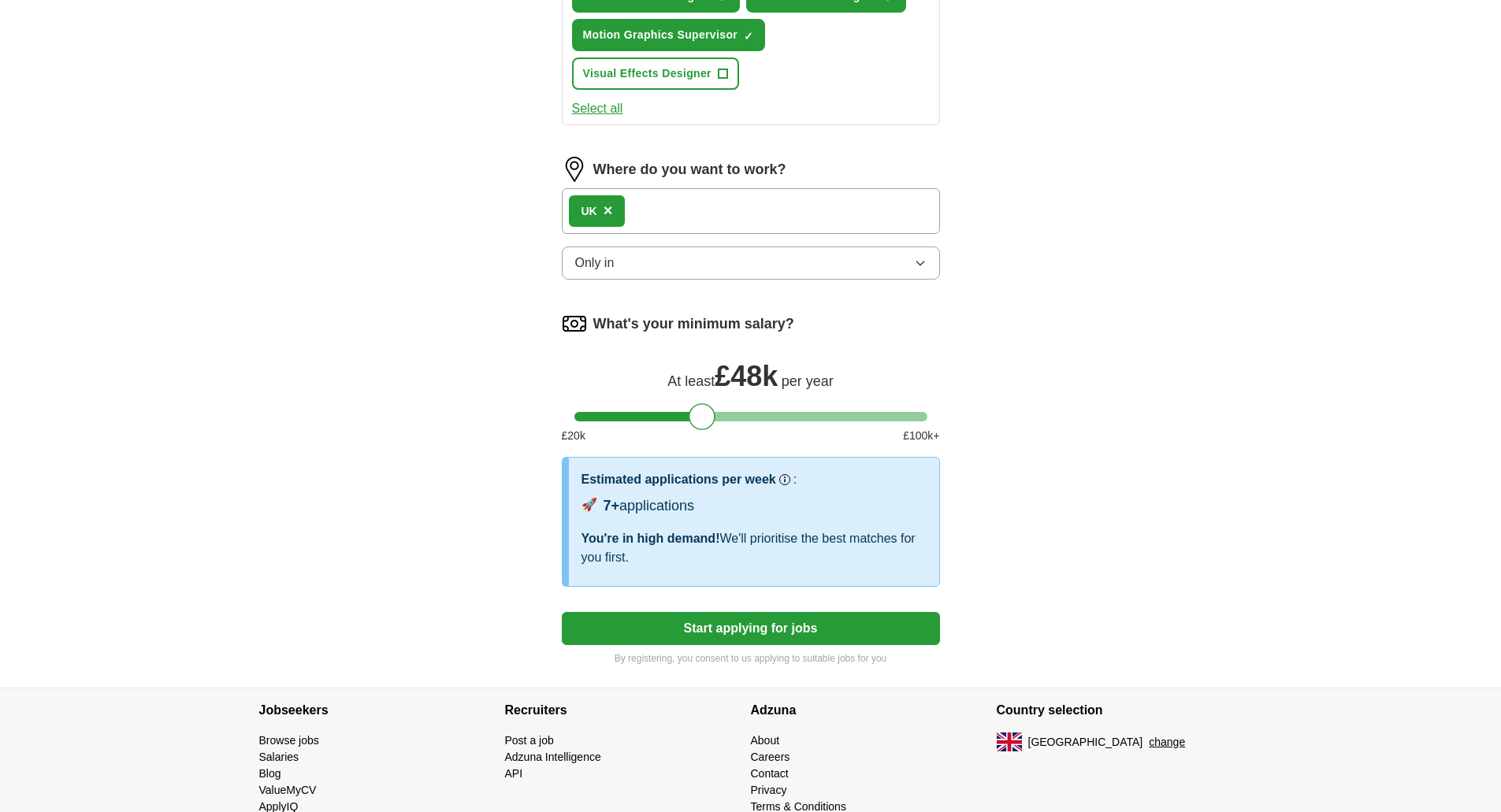
scroll to position [453, 0]
click at [789, 271] on button "Only in" at bounding box center [751, 263] width 378 height 33
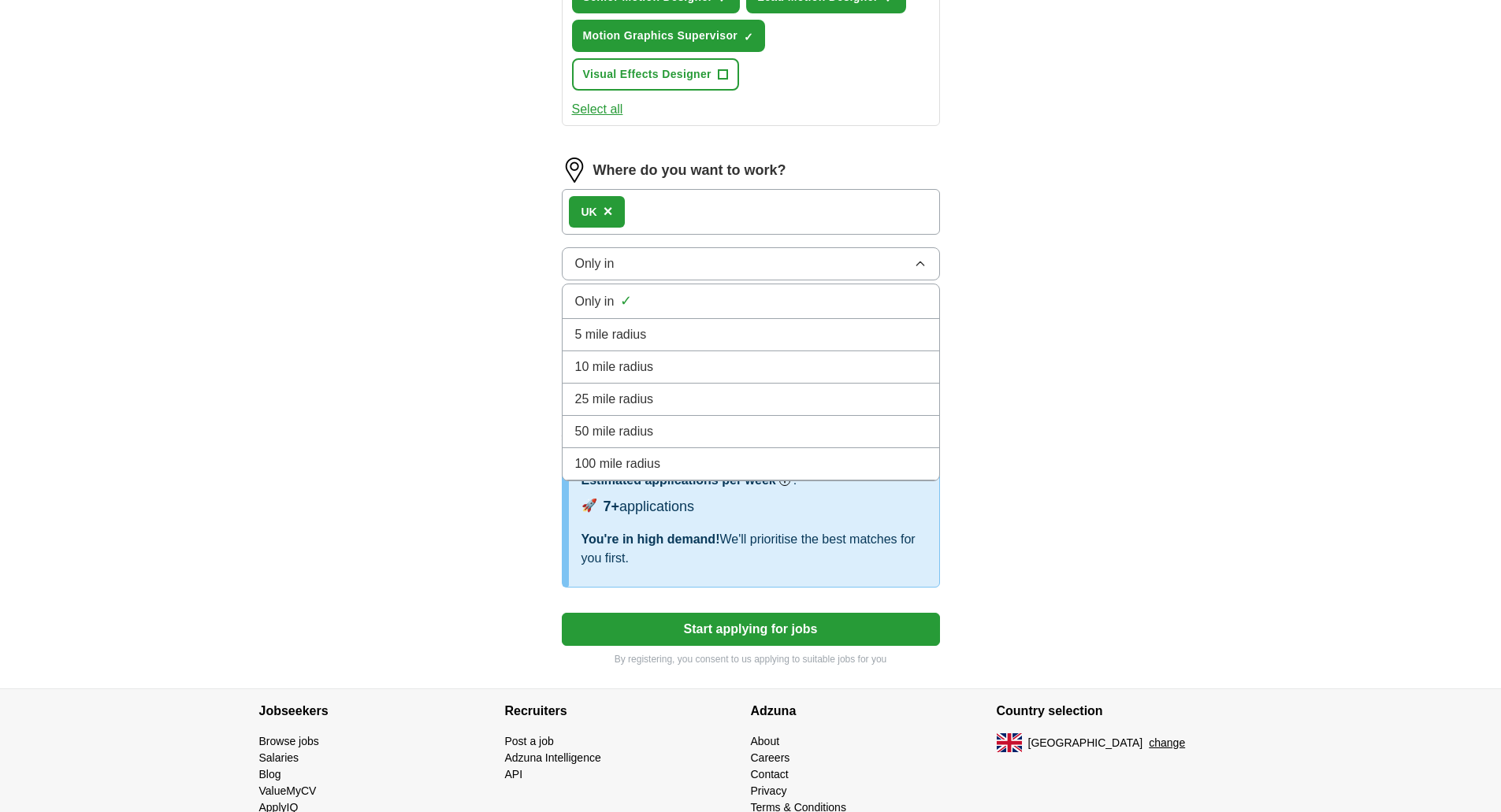
click at [789, 266] on button "Only in" at bounding box center [751, 263] width 378 height 33
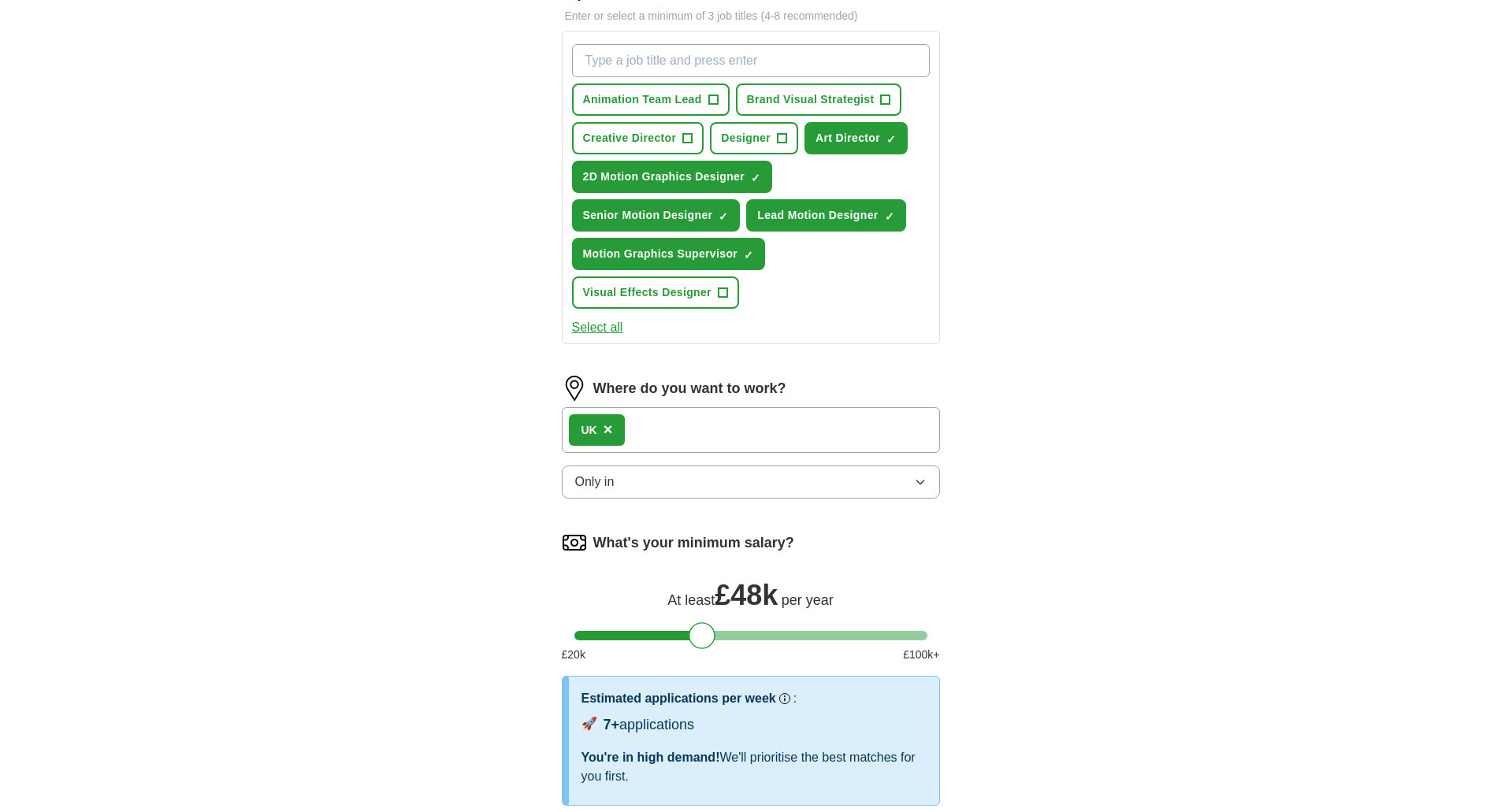
scroll to position [302, 0]
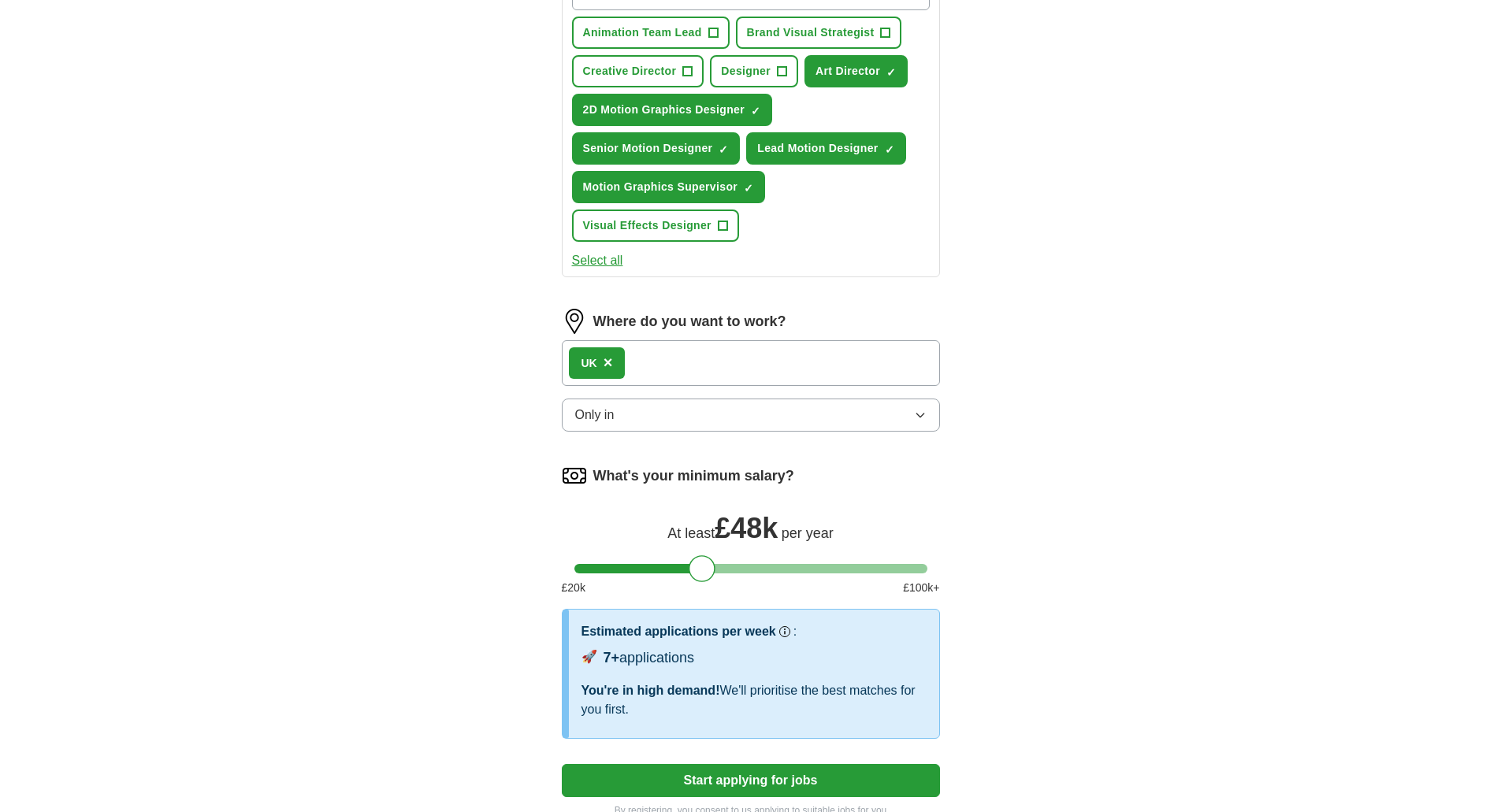
click at [667, 409] on button "Only in" at bounding box center [751, 415] width 378 height 33
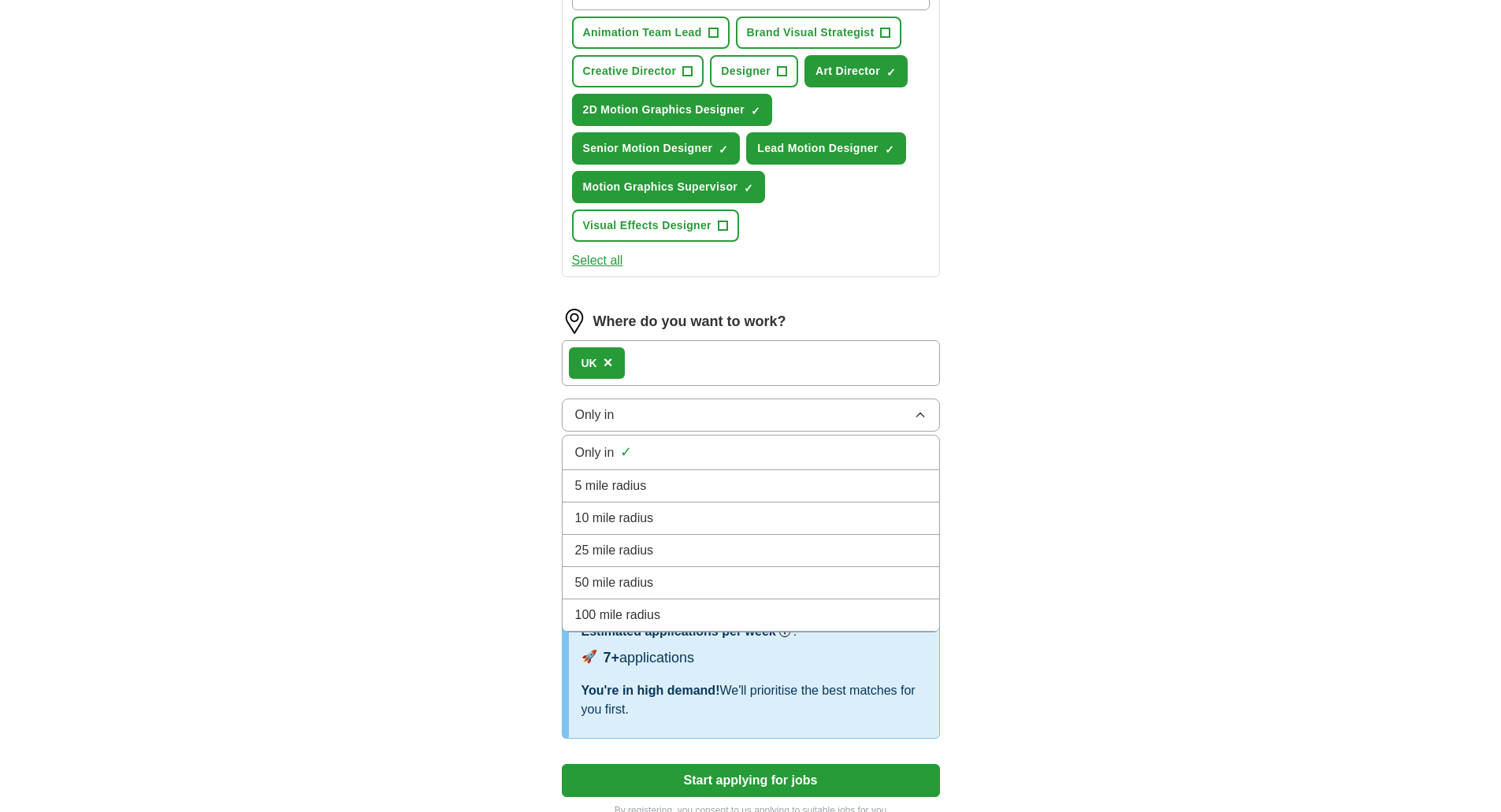
click at [639, 610] on span "100 mile radius" at bounding box center [617, 615] width 86 height 19
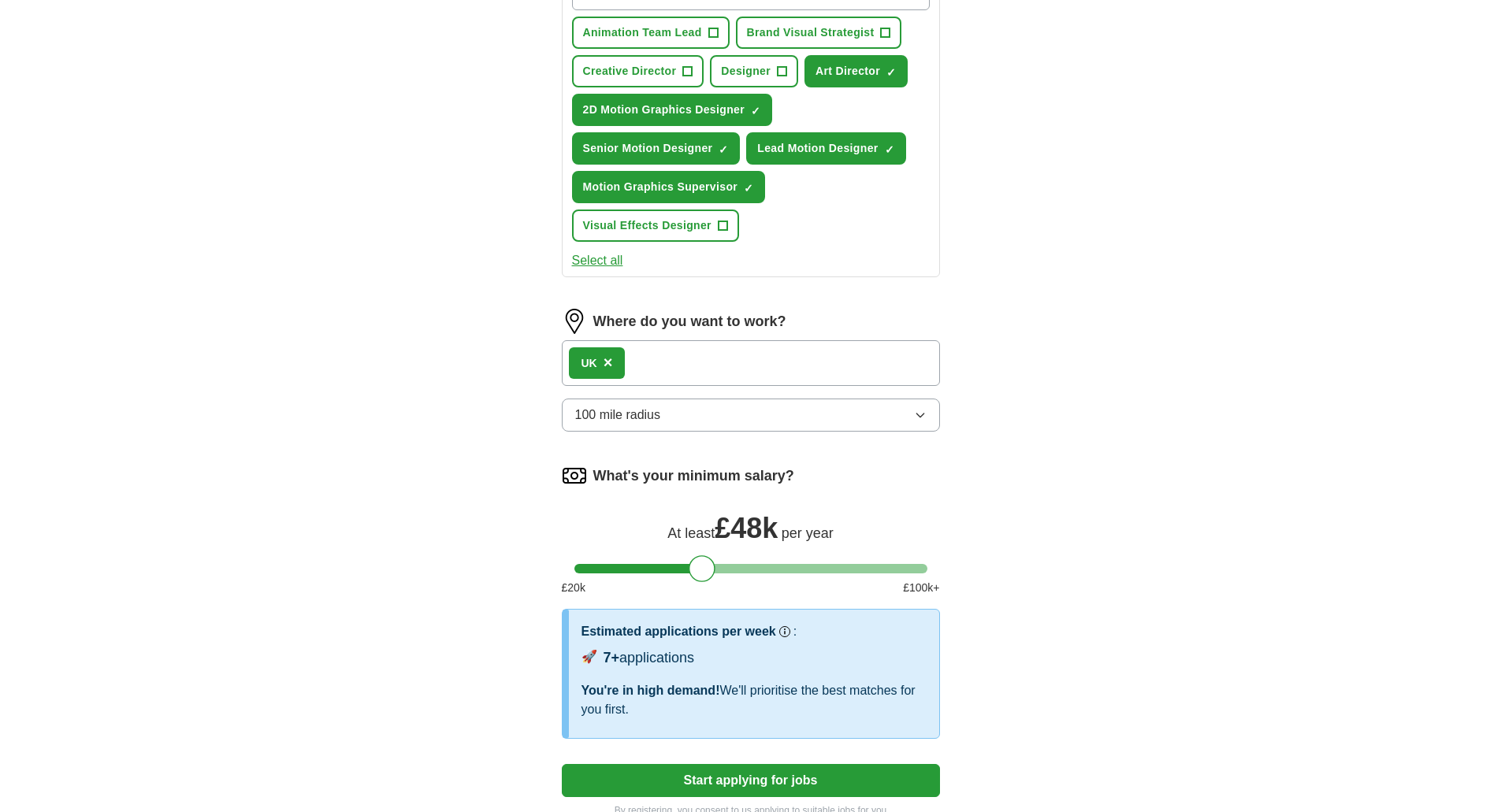
click at [611, 362] on span "×" at bounding box center [608, 362] width 9 height 17
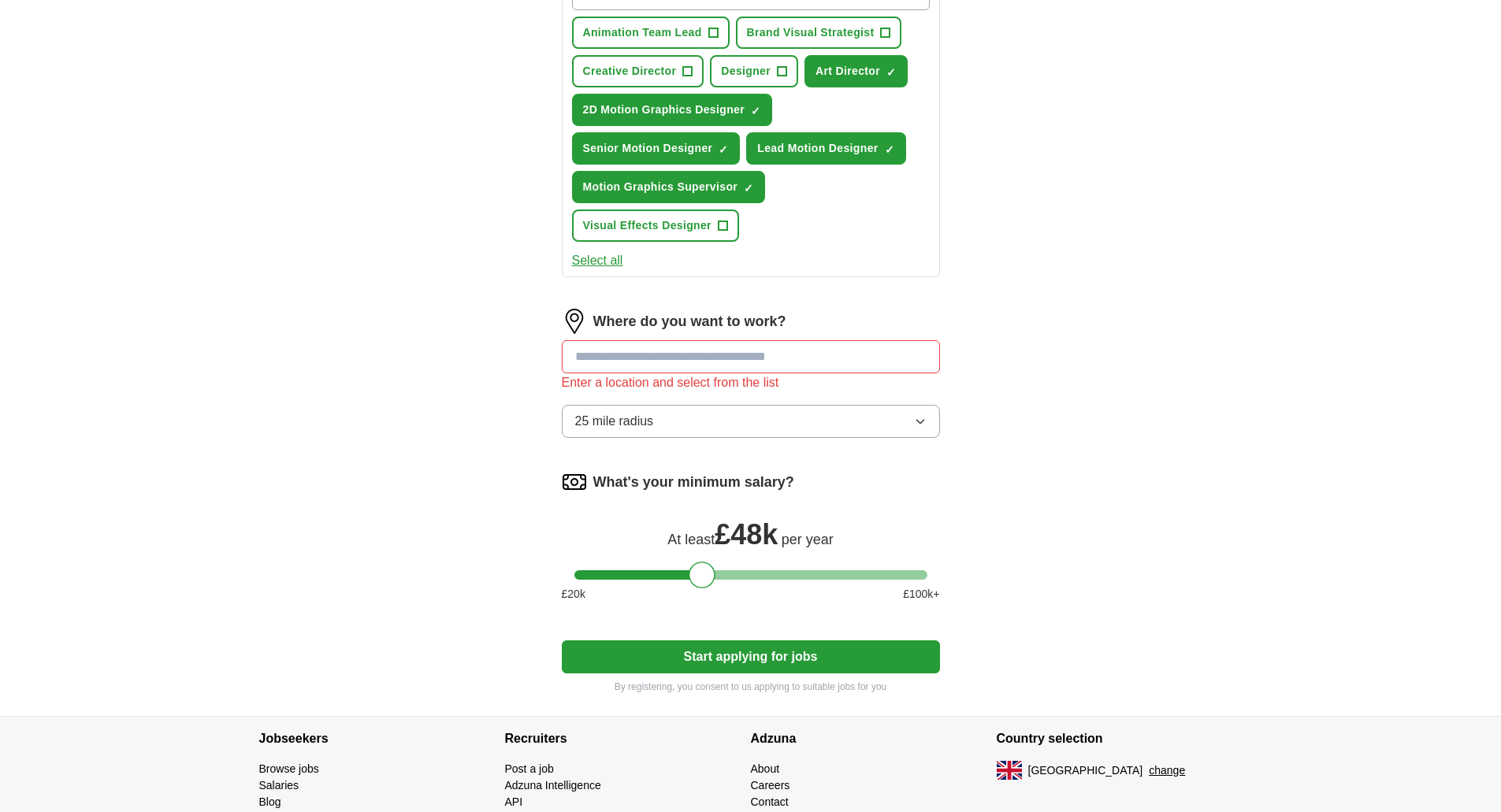
click at [617, 359] on input at bounding box center [751, 357] width 378 height 33
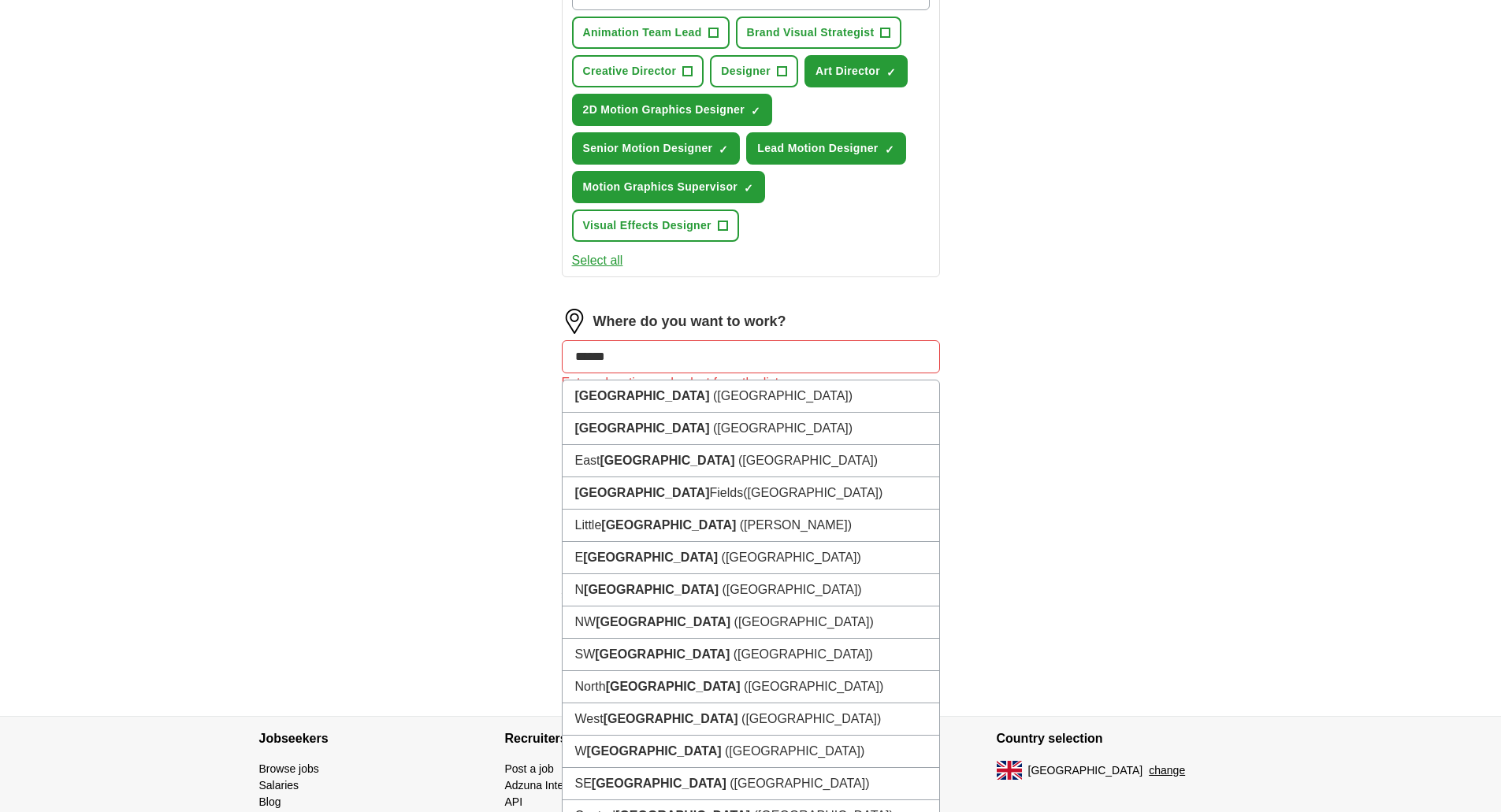
click at [594, 359] on input "******" at bounding box center [751, 357] width 378 height 33
click at [597, 358] on input "******" at bounding box center [751, 357] width 378 height 33
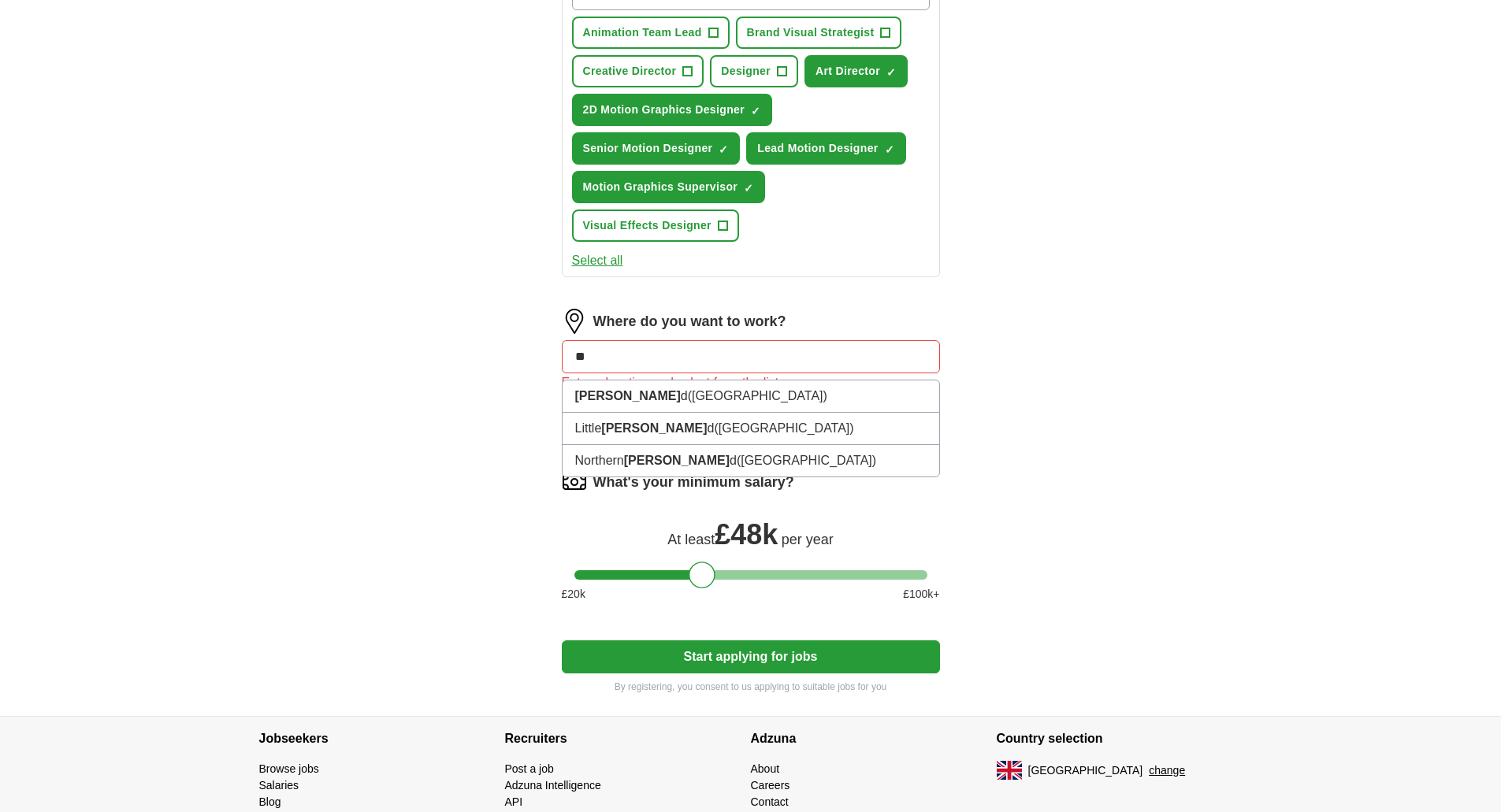
type input "*"
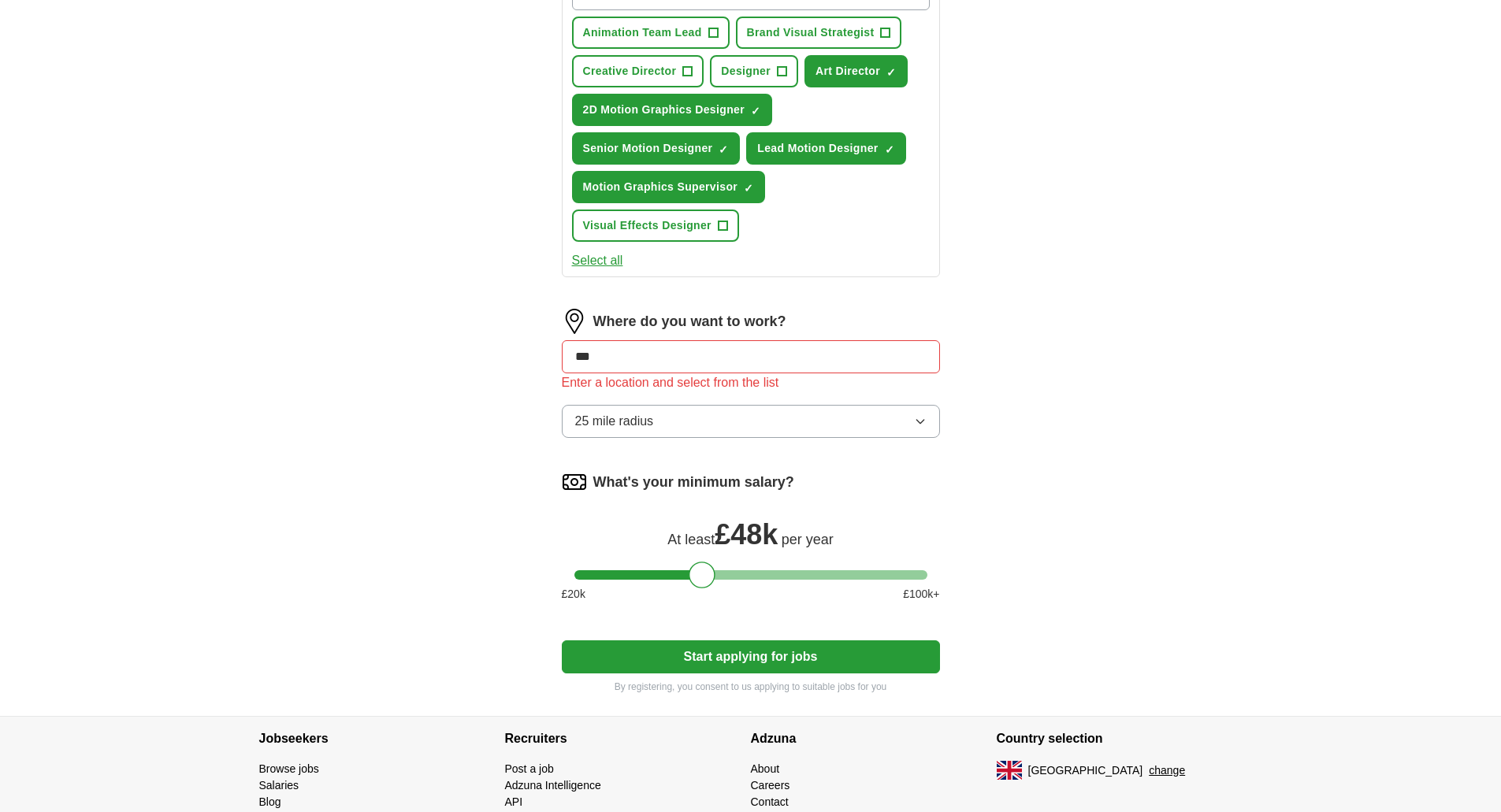
type input "****"
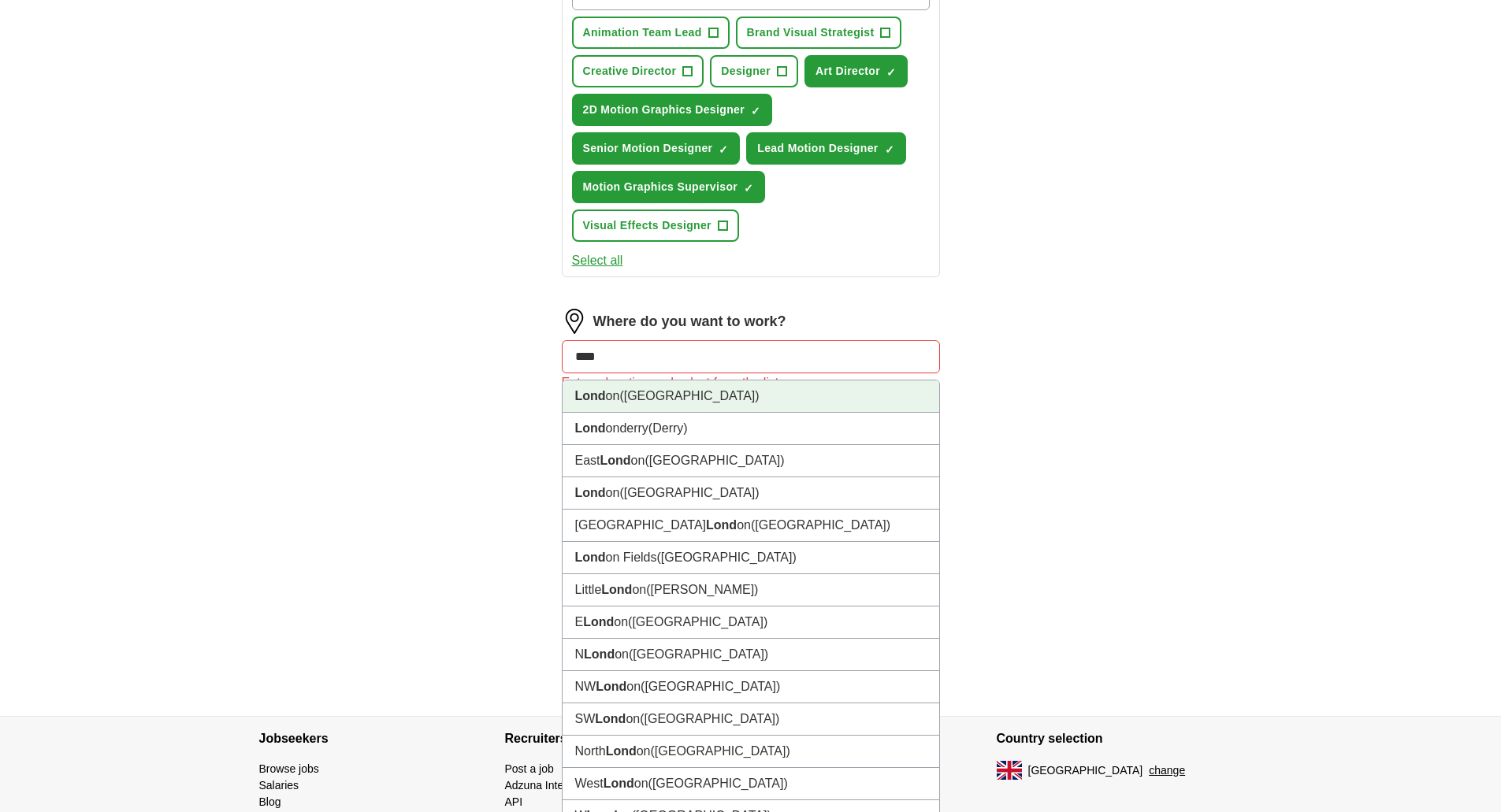
click at [602, 396] on strong "Lond" at bounding box center [590, 396] width 31 height 13
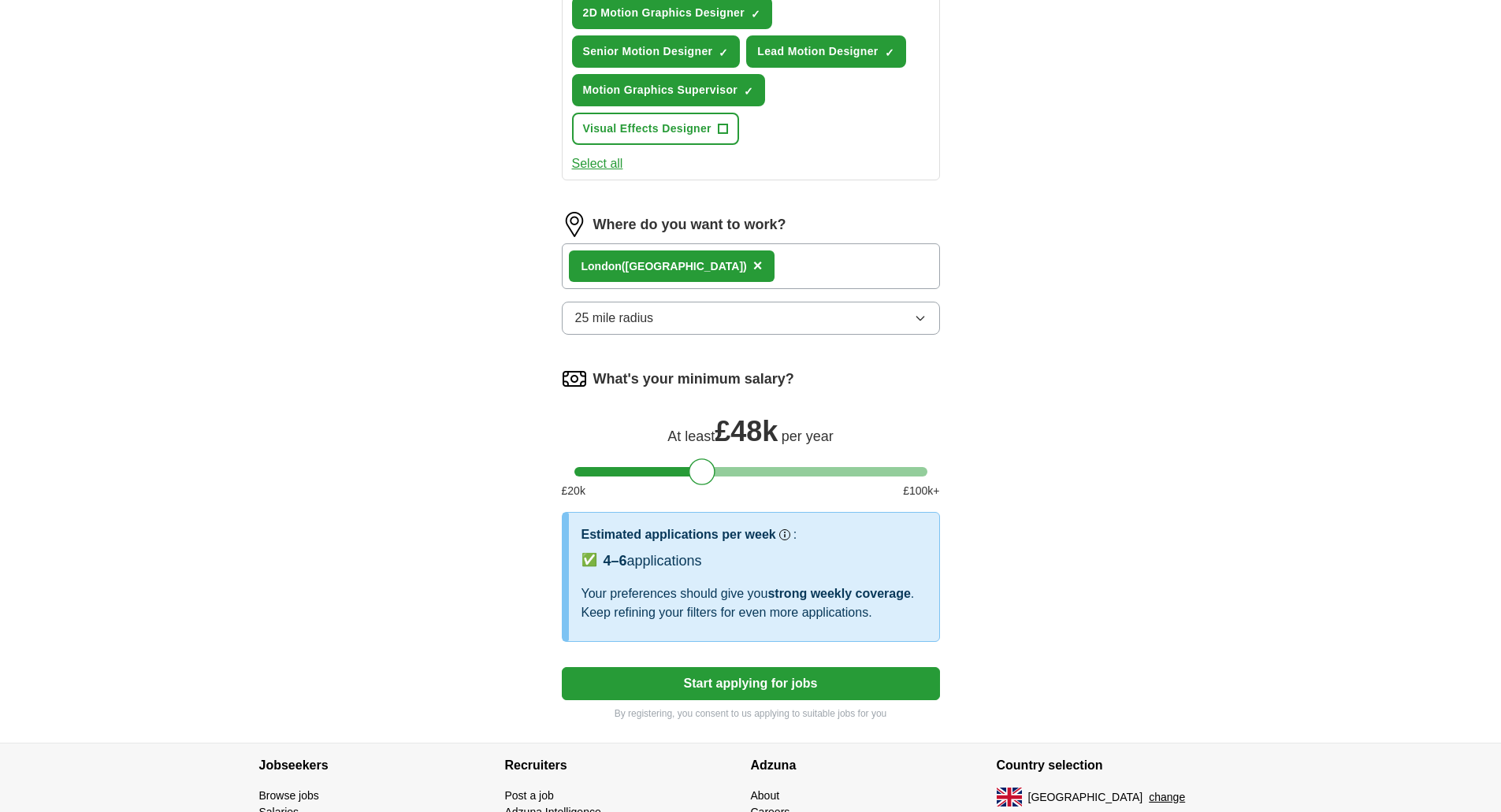
scroll to position [400, 0]
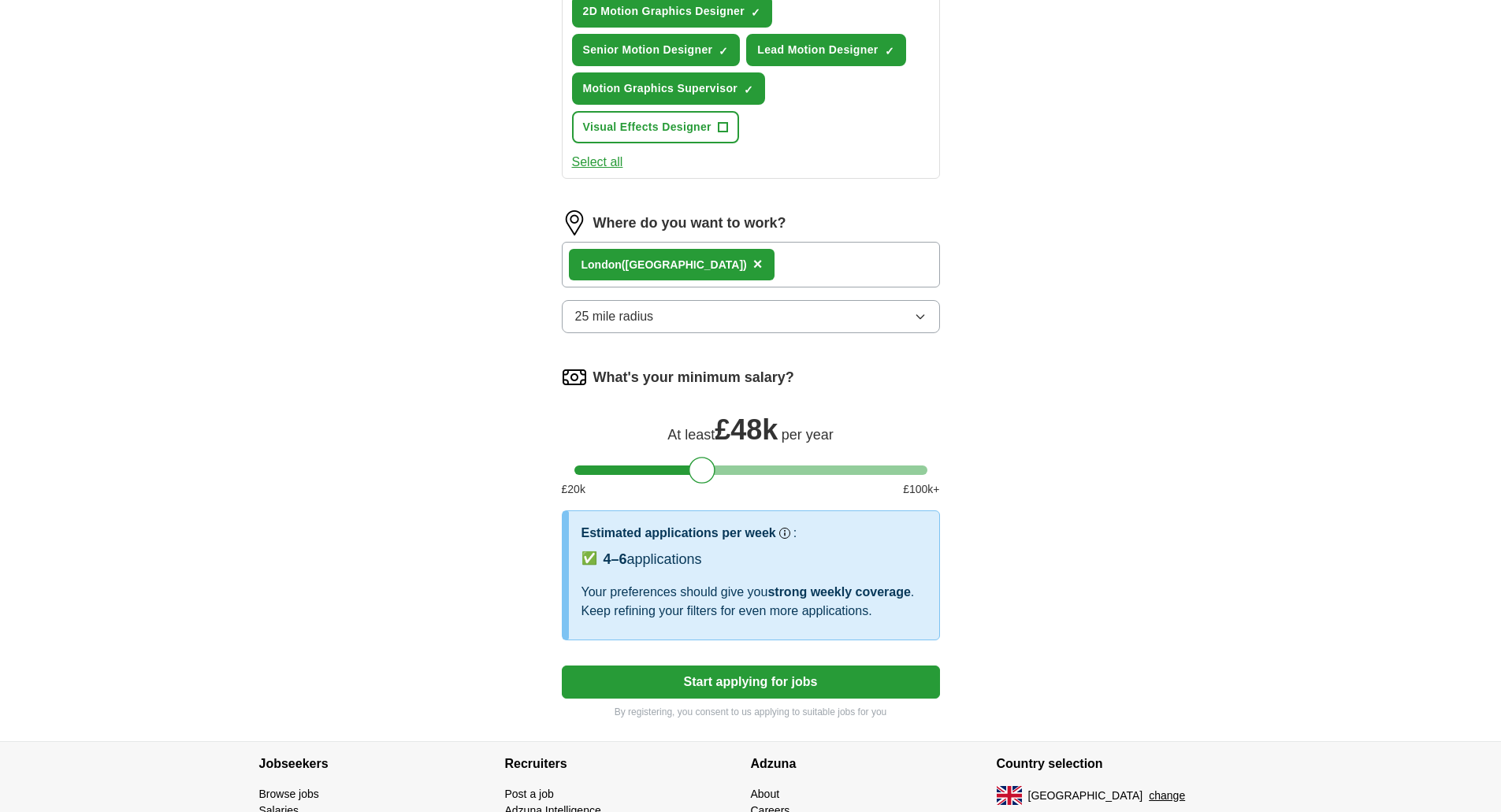
click at [663, 680] on button "Start applying for jobs" at bounding box center [751, 681] width 378 height 33
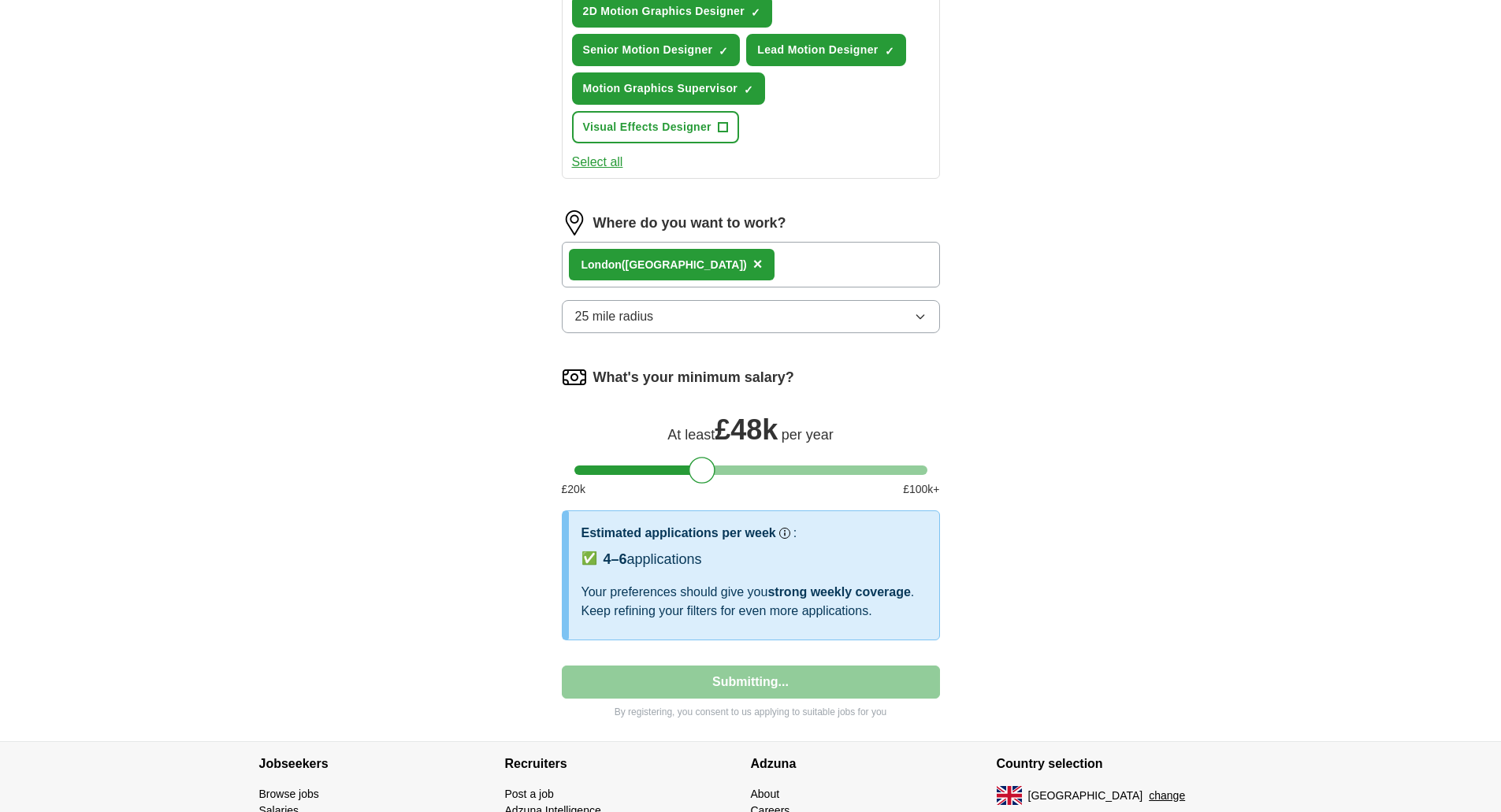
select select "**"
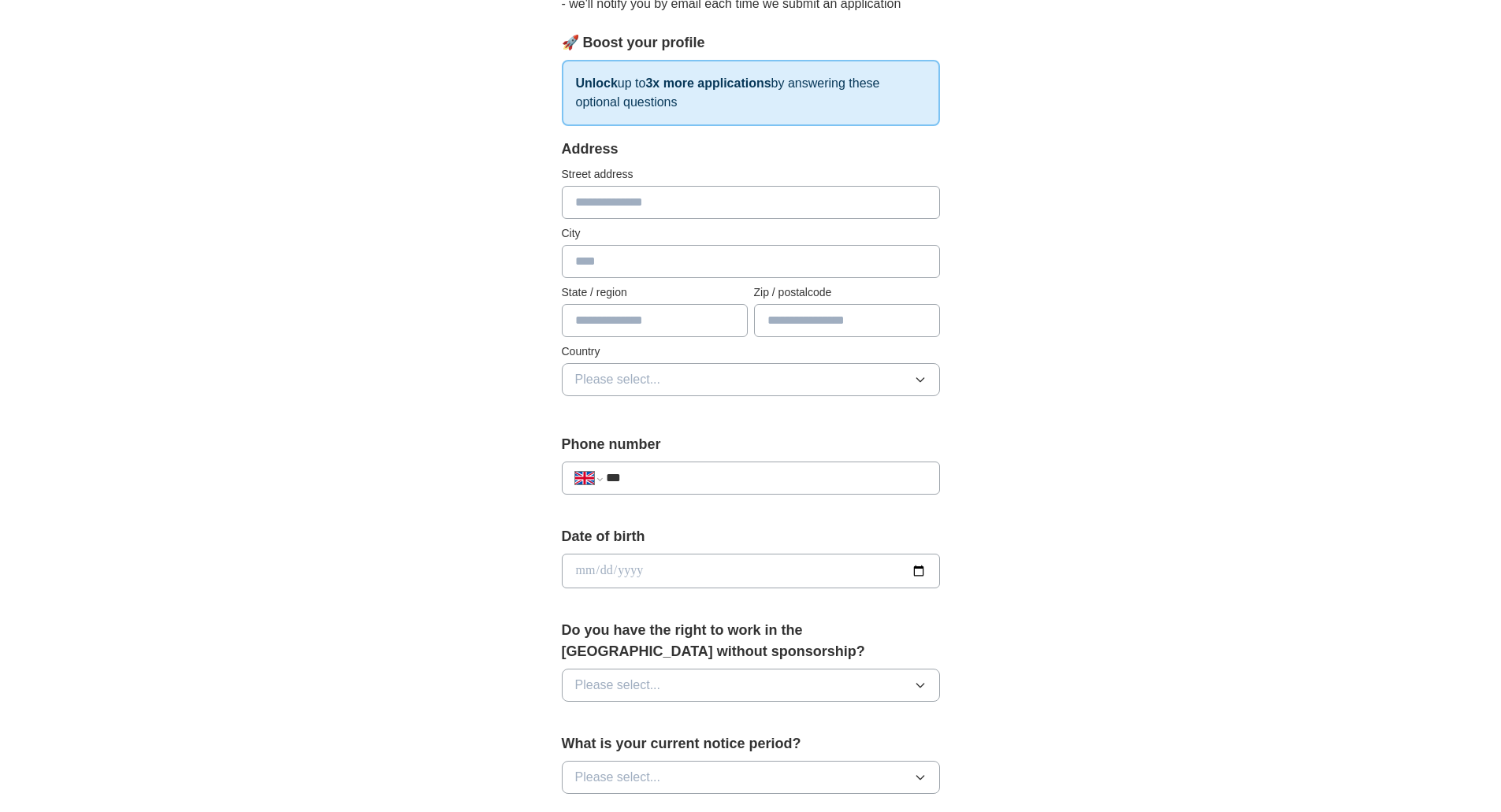
scroll to position [201, 0]
click at [579, 390] on span "Please select..." at bounding box center [617, 382] width 86 height 19
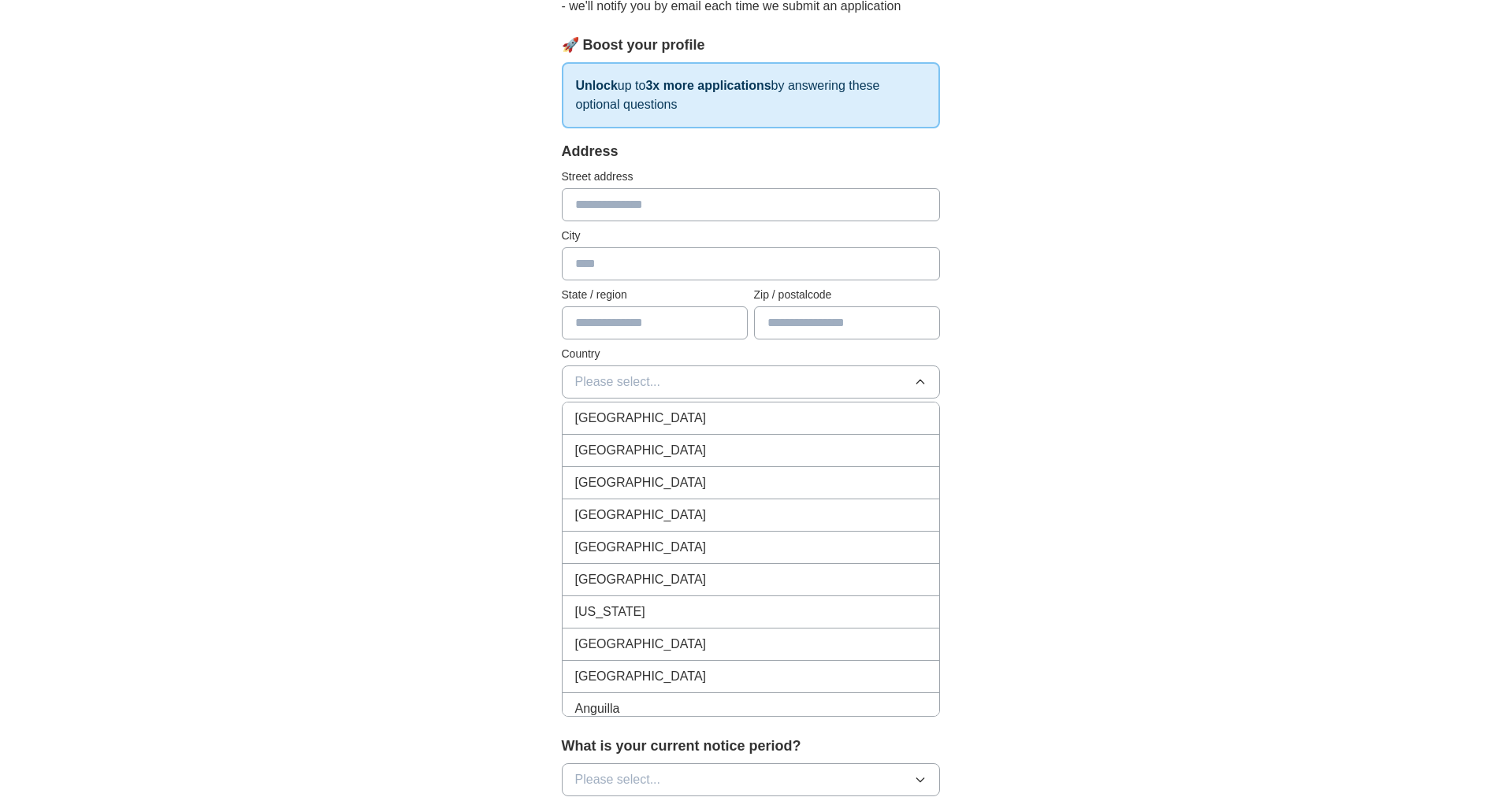
click at [608, 375] on span "Please select..." at bounding box center [617, 382] width 86 height 19
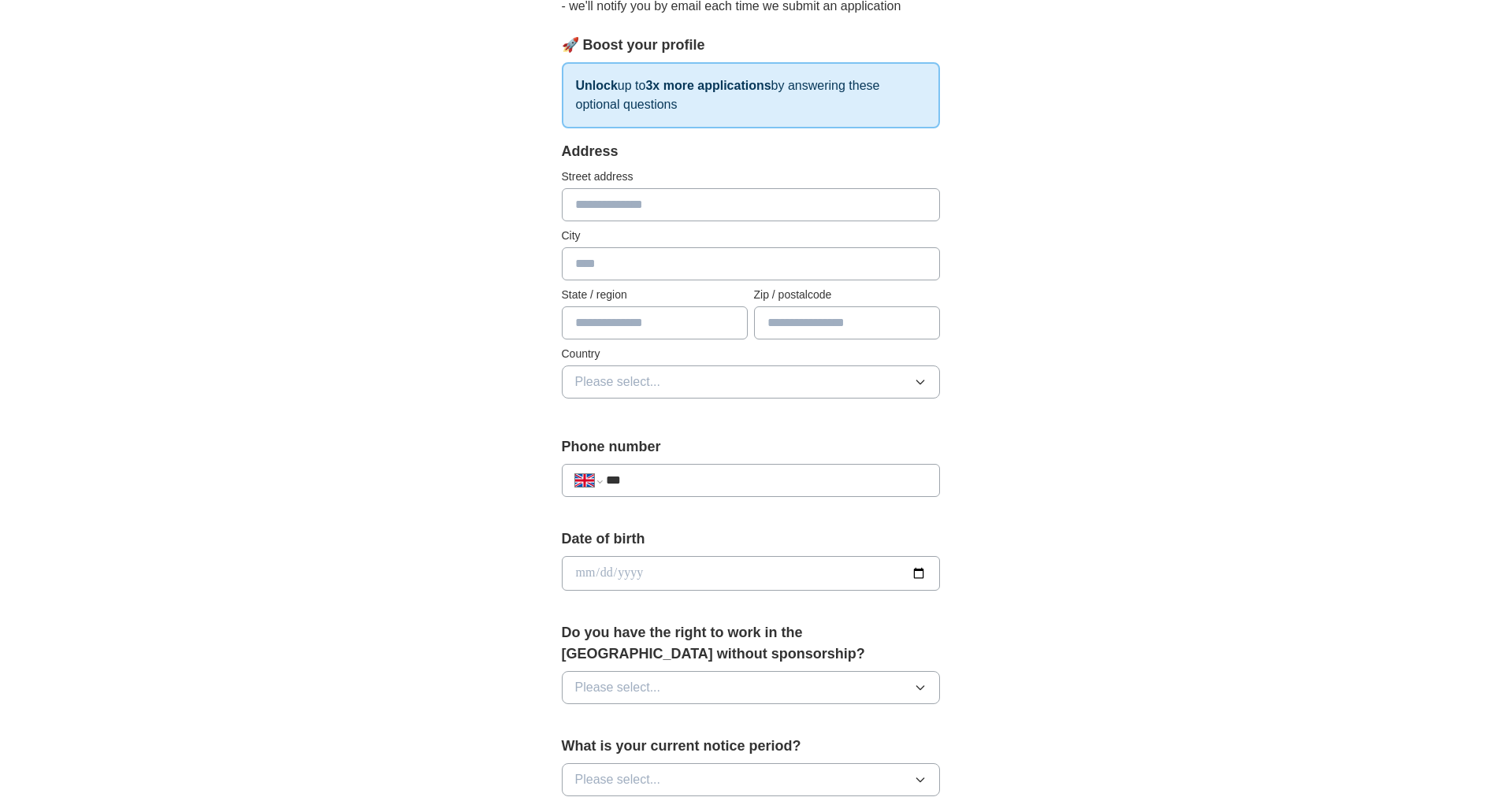
click at [611, 385] on span "Please select..." at bounding box center [617, 382] width 86 height 19
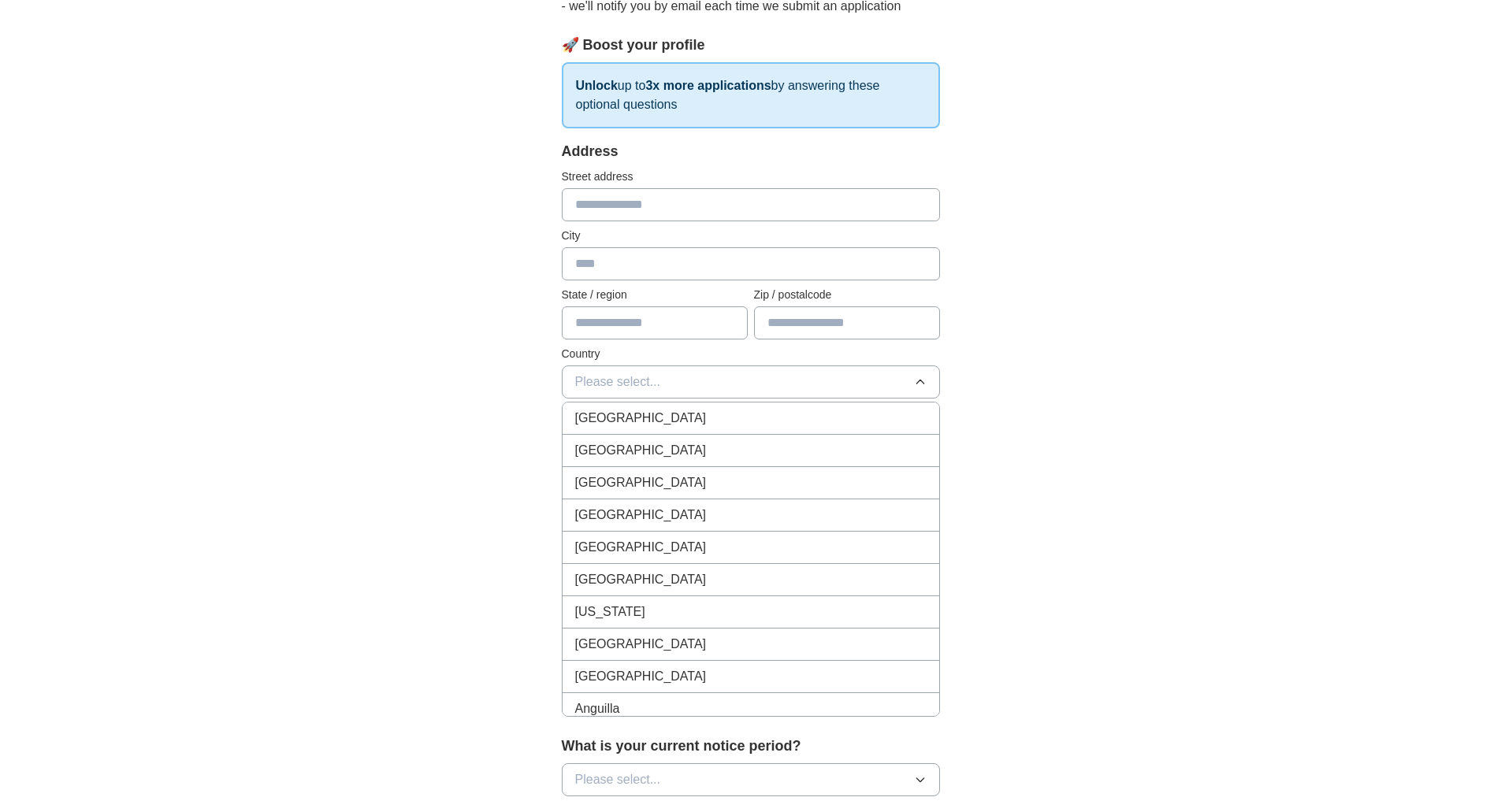
click at [393, 352] on div "ApplyIQ 🎉 You're applying , [PERSON_NAME] ! ApplyIQ will start searching for re…" at bounding box center [751, 553] width 1009 height 1413
